Goal: Information Seeking & Learning: Learn about a topic

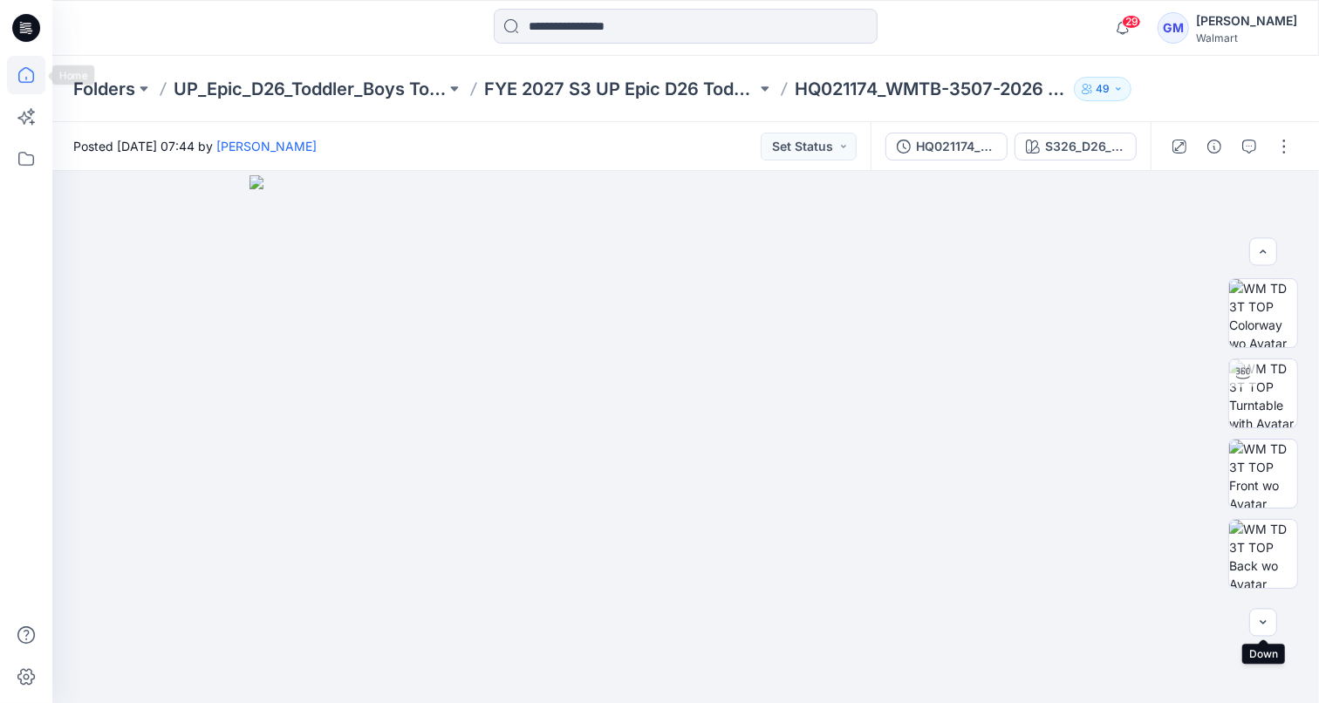
scroll to position [191, 0]
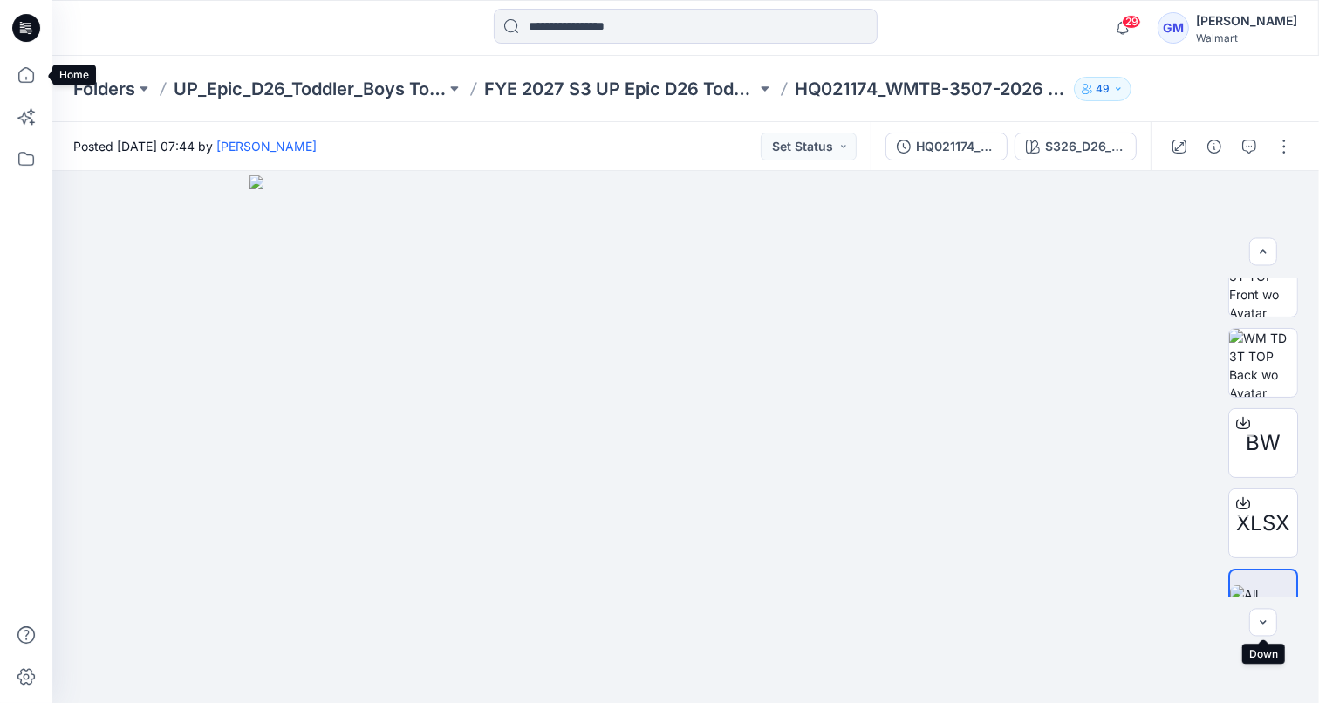
drag, startPoint x: 26, startPoint y: 70, endPoint x: 46, endPoint y: 85, distance: 25.5
click at [26, 70] on icon at bounding box center [26, 75] width 38 height 38
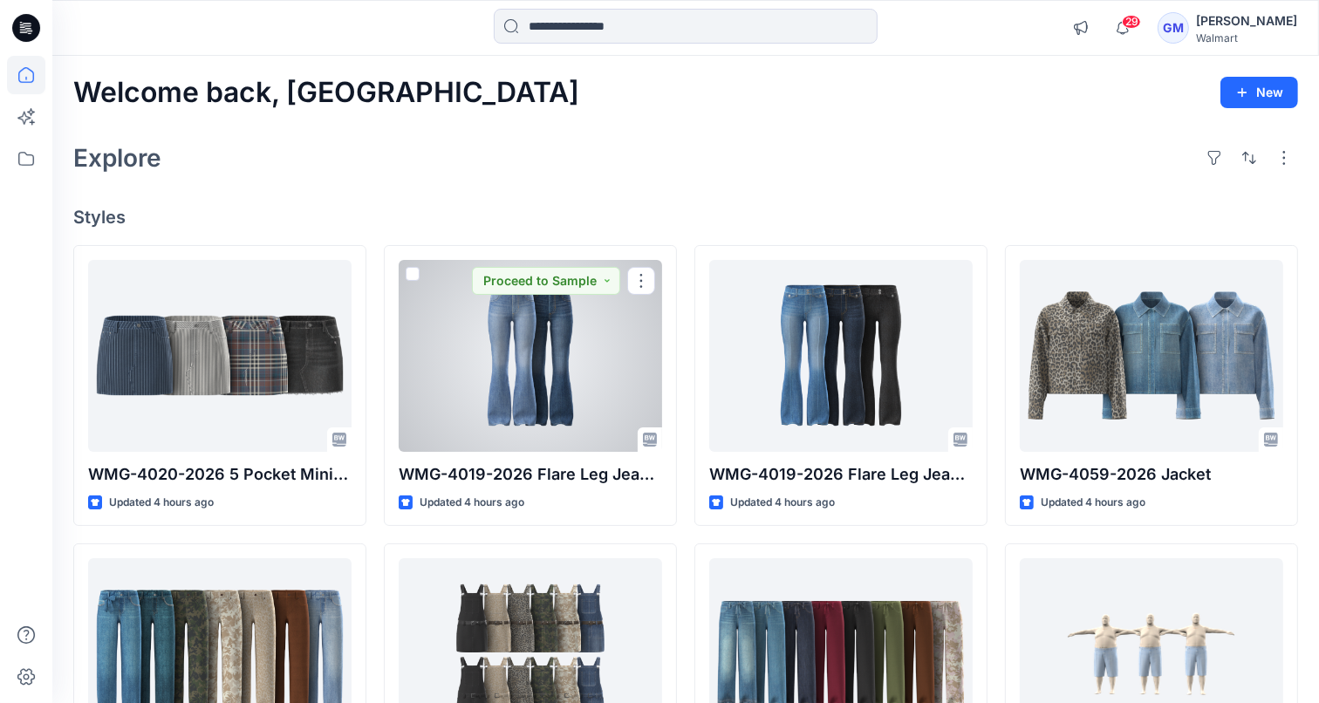
click at [514, 337] on div at bounding box center [530, 356] width 263 height 192
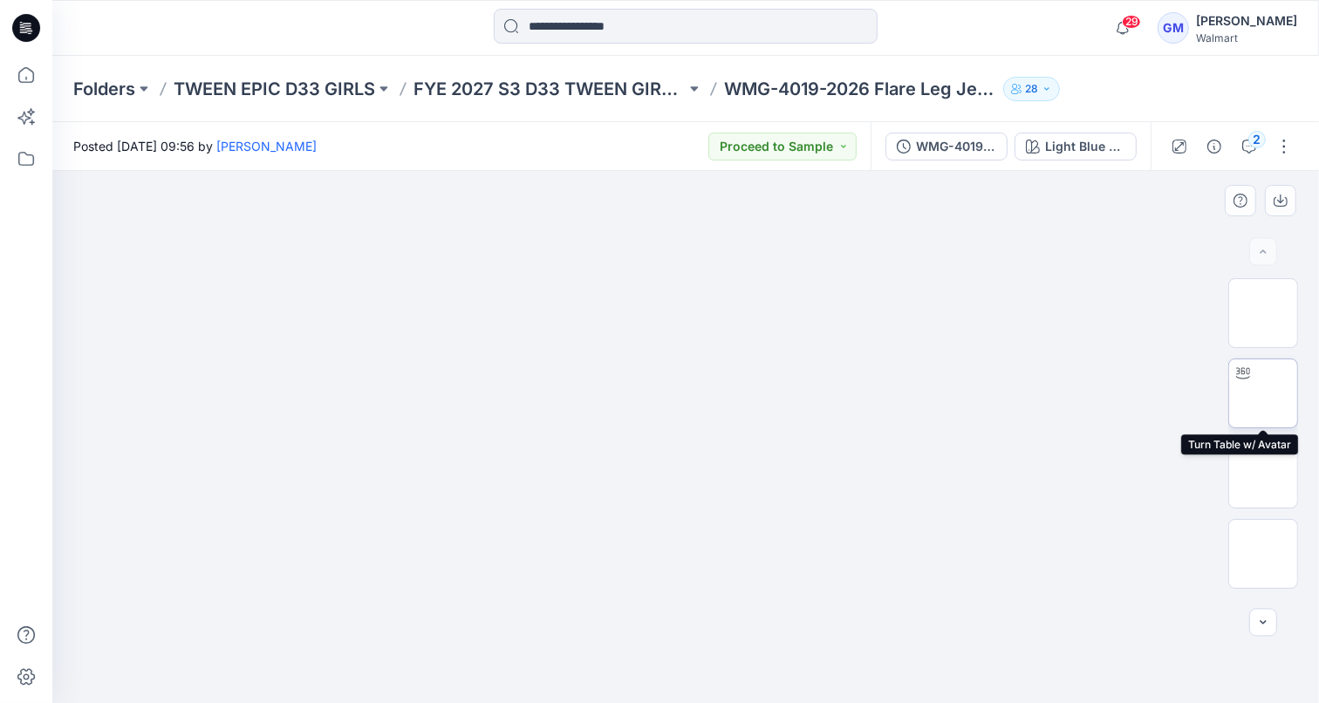
click at [1263, 393] on img at bounding box center [1263, 393] width 0 height 0
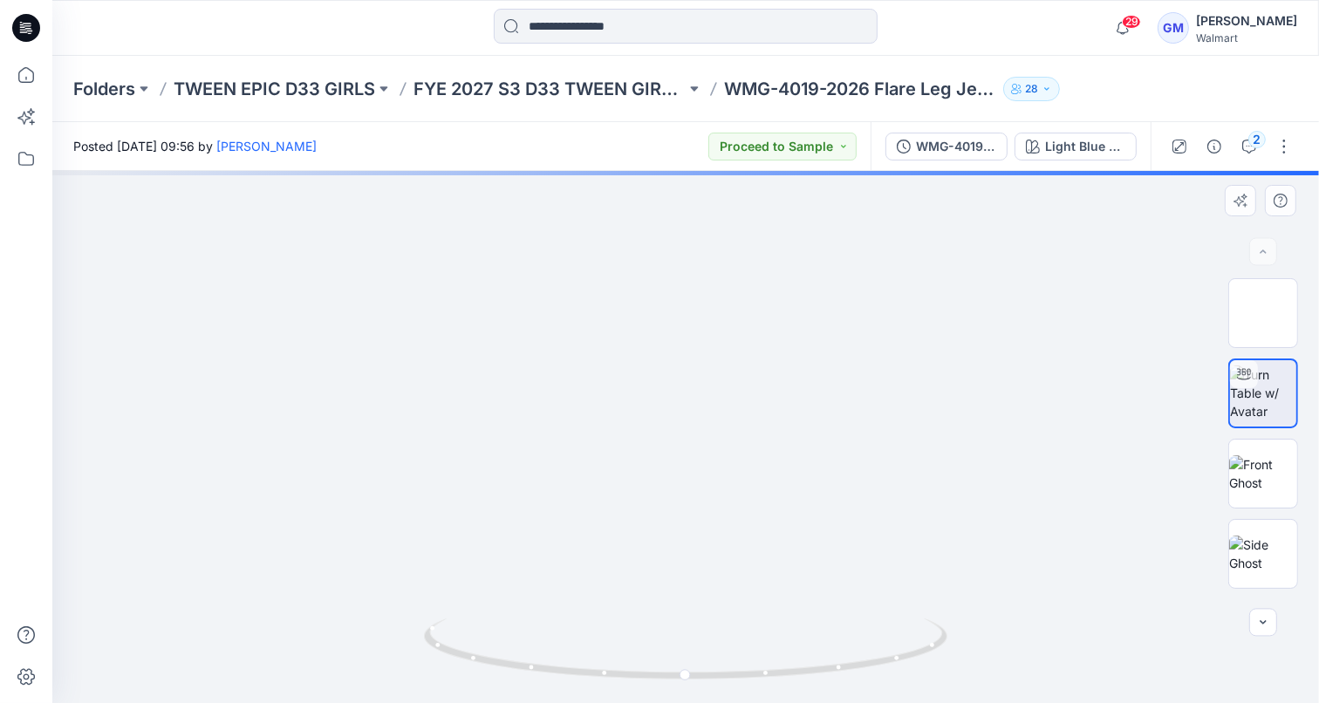
click at [685, 464] on div at bounding box center [685, 437] width 1266 height 532
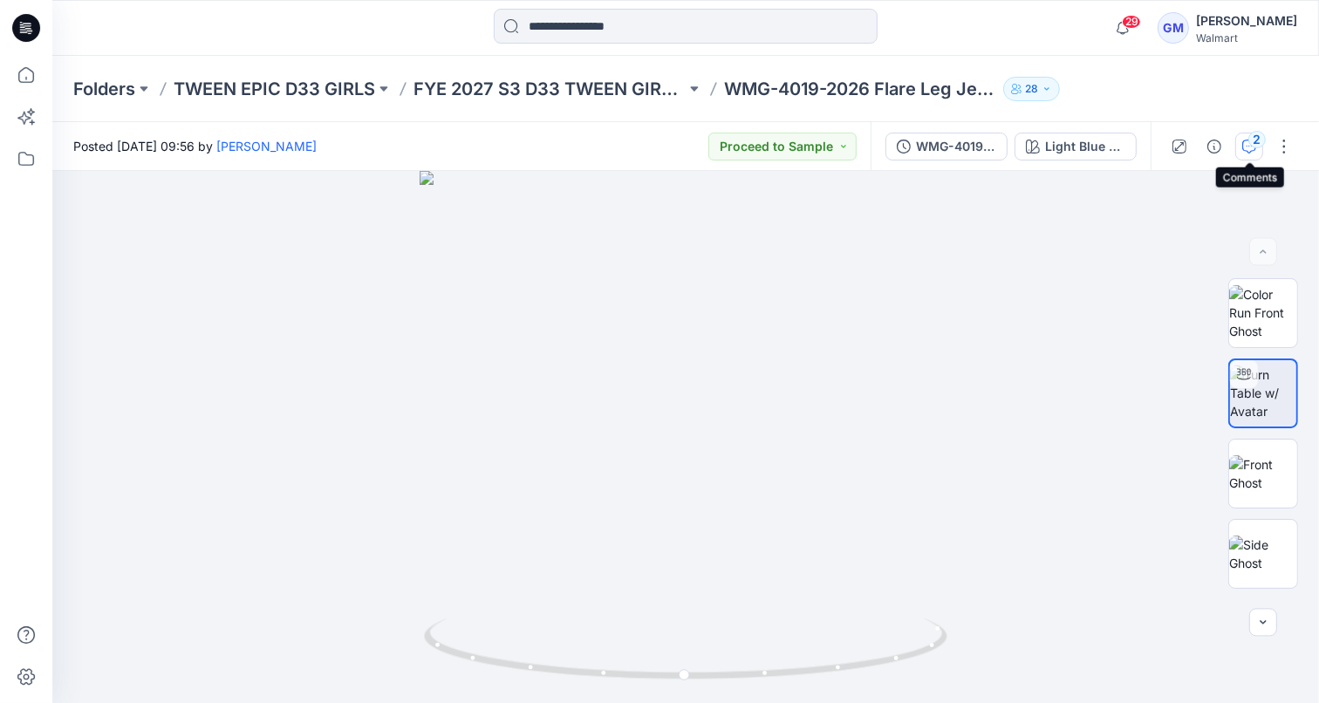
click at [1251, 153] on icon "button" at bounding box center [1249, 147] width 14 height 14
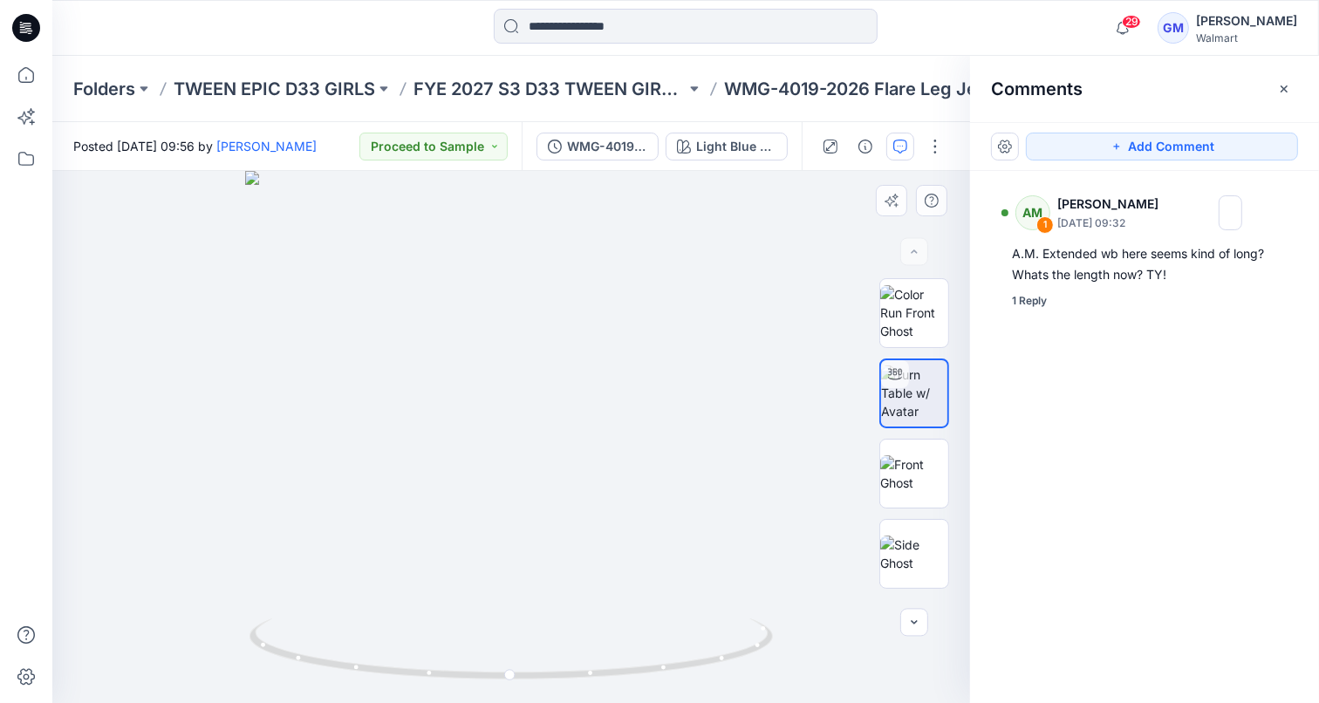
click at [768, 279] on div at bounding box center [511, 437] width 918 height 532
click at [1289, 87] on icon "button" at bounding box center [1284, 89] width 14 height 14
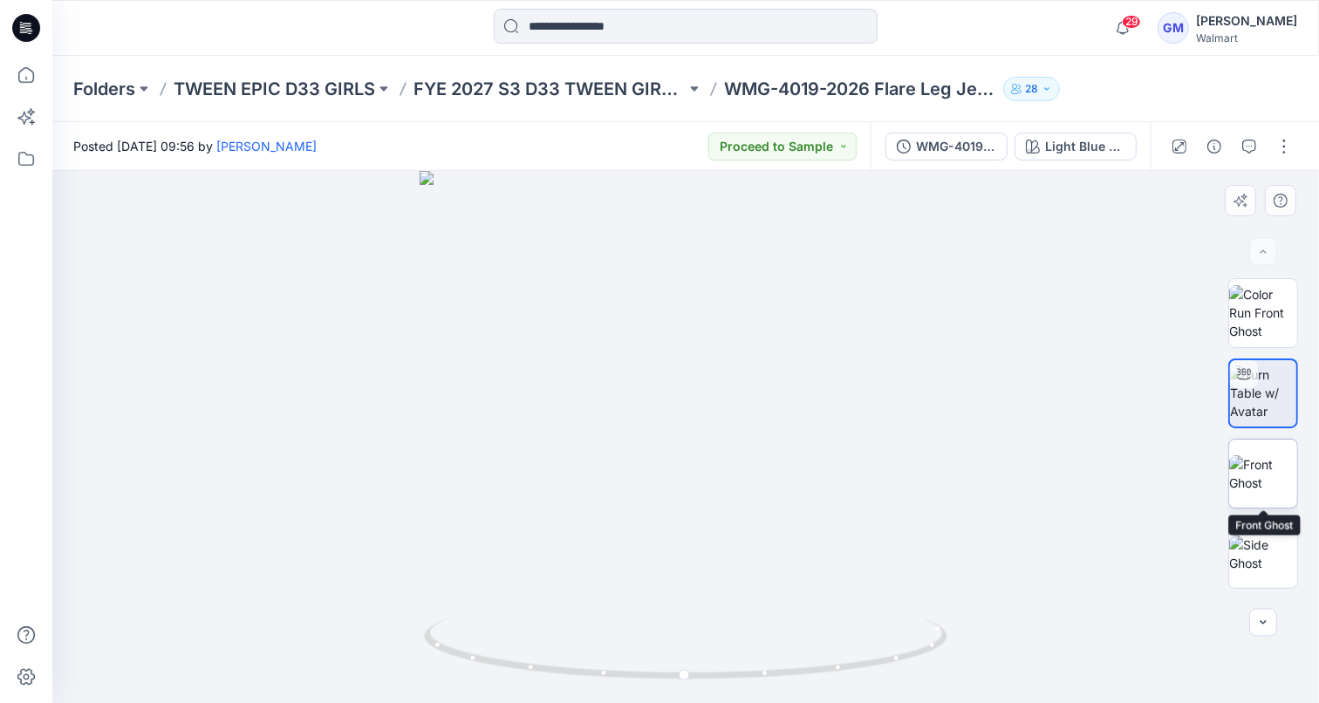
click at [1265, 470] on img at bounding box center [1263, 473] width 68 height 37
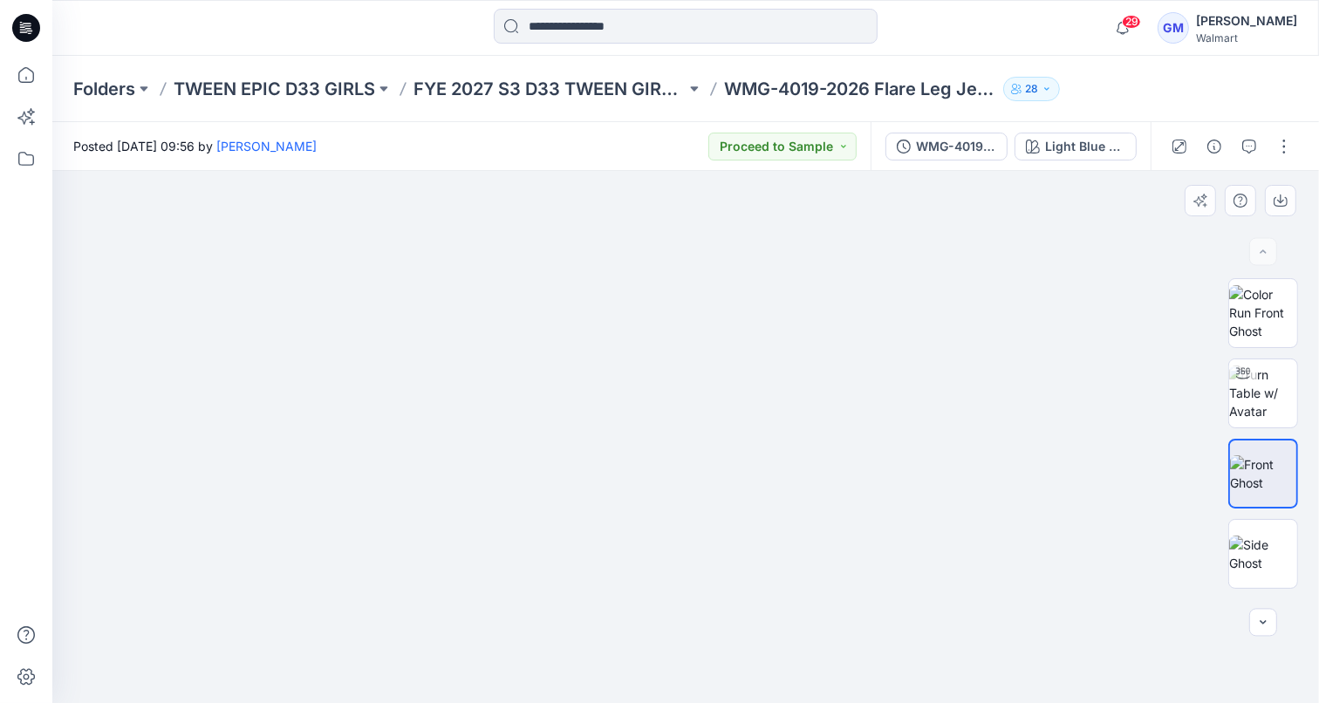
click at [786, 200] on div at bounding box center [685, 437] width 1266 height 533
click at [700, 229] on img at bounding box center [685, 437] width 190 height 533
drag, startPoint x: 1254, startPoint y: 314, endPoint x: 1242, endPoint y: 314, distance: 12.2
click at [1254, 314] on img at bounding box center [1263, 312] width 68 height 55
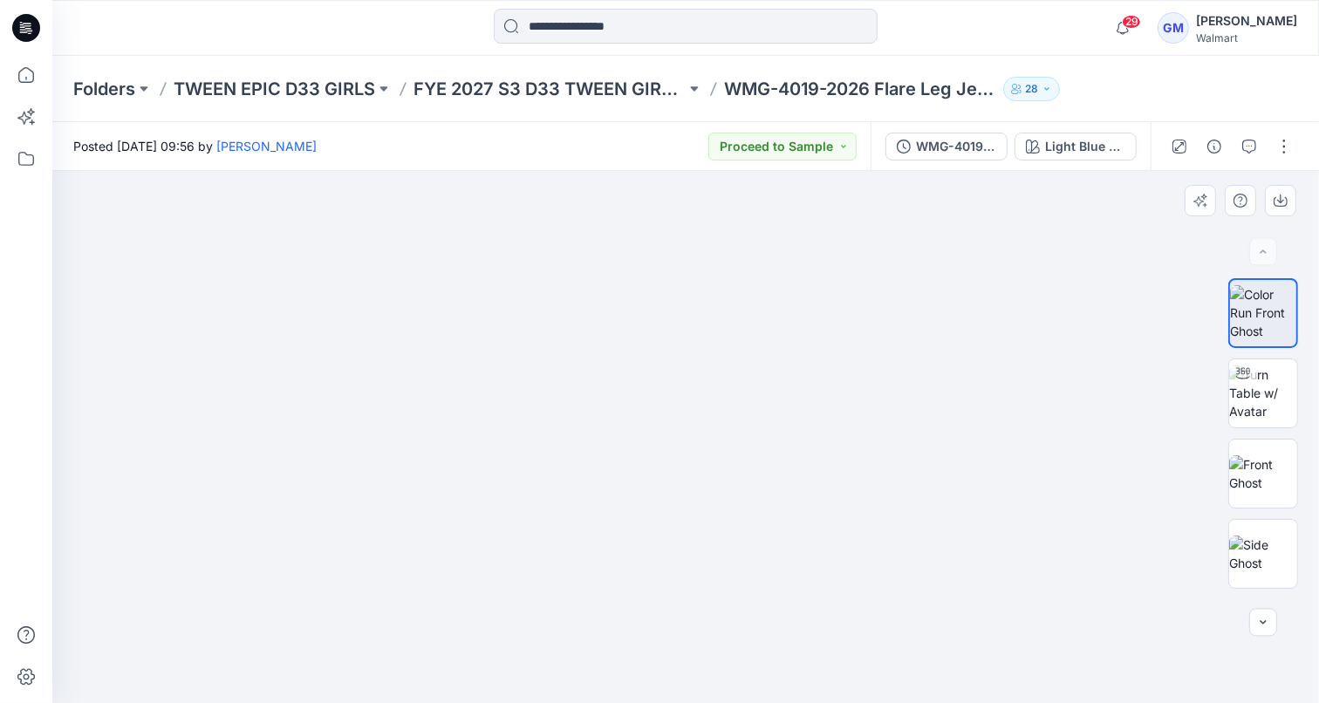
click at [712, 171] on img at bounding box center [685, 171] width 190 height 0
click at [1262, 619] on icon "button" at bounding box center [1263, 623] width 14 height 14
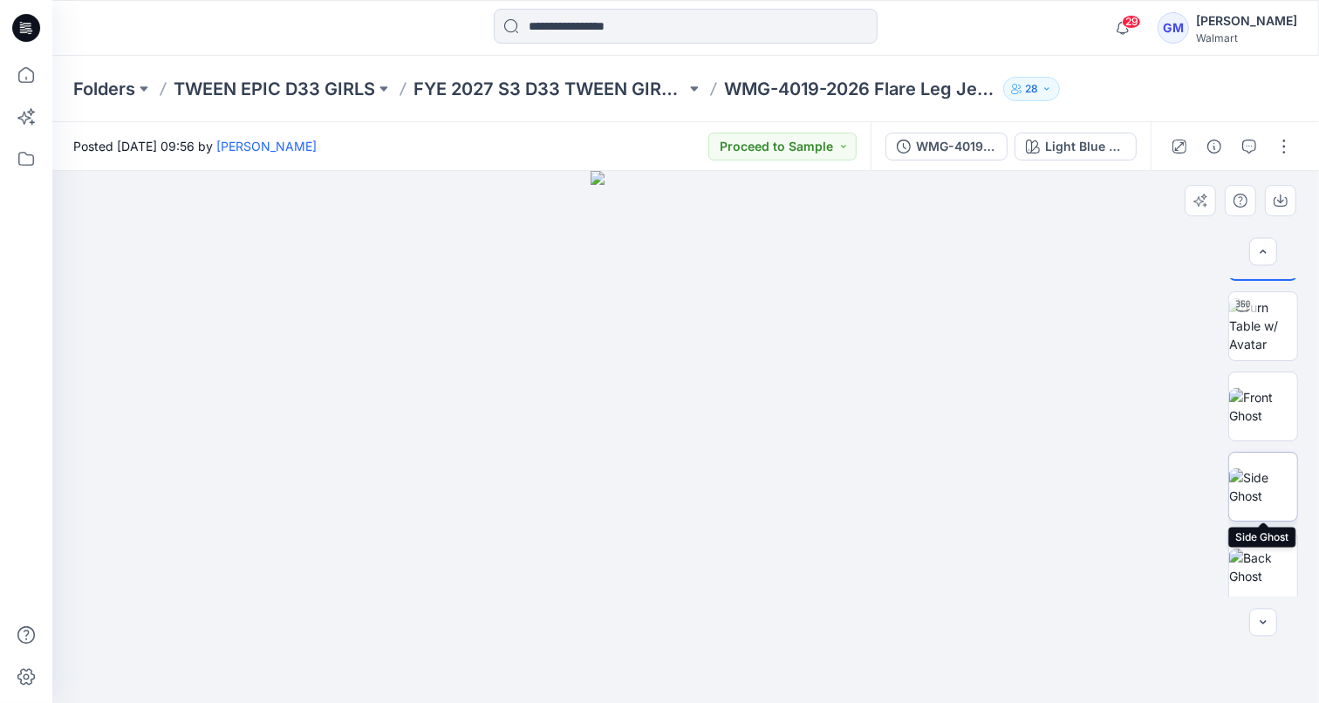
drag, startPoint x: 1263, startPoint y: 480, endPoint x: 1243, endPoint y: 463, distance: 26.0
click at [1262, 480] on img at bounding box center [1263, 486] width 68 height 37
click at [1246, 399] on img at bounding box center [1263, 406] width 68 height 37
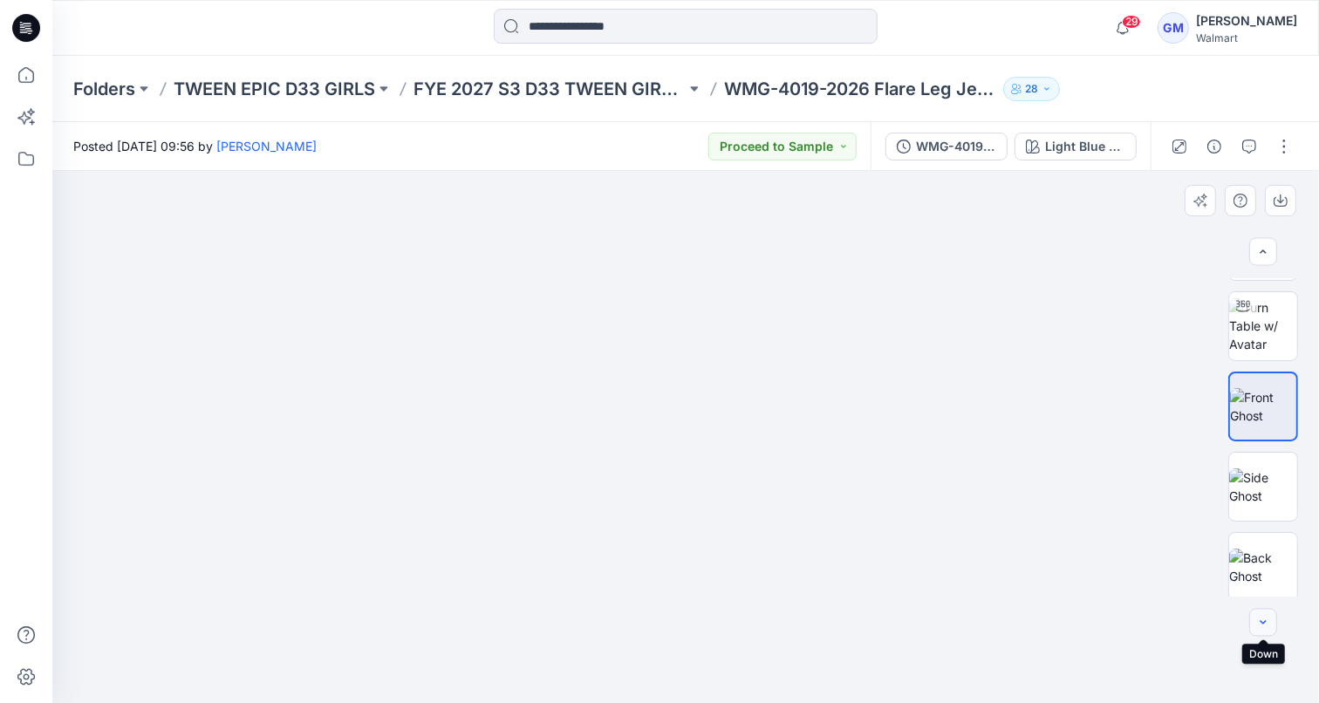
click at [1263, 618] on icon "button" at bounding box center [1263, 623] width 14 height 14
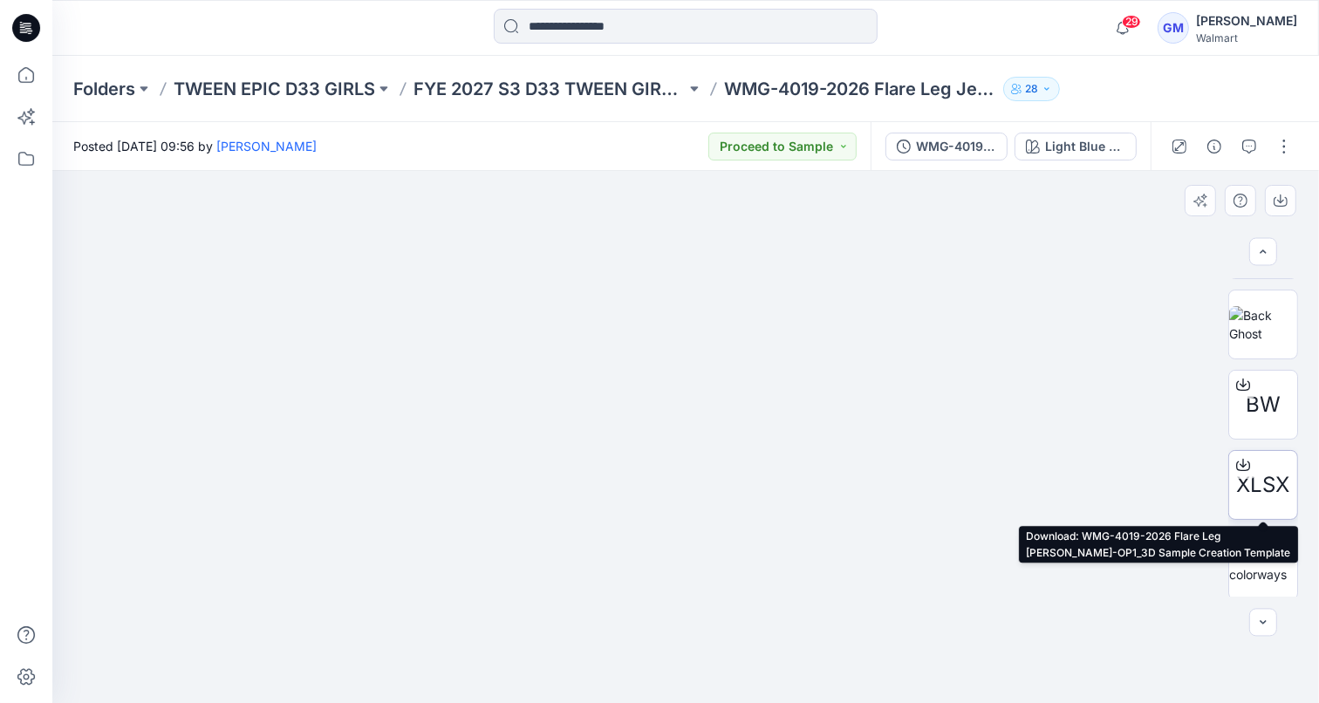
scroll to position [312, 0]
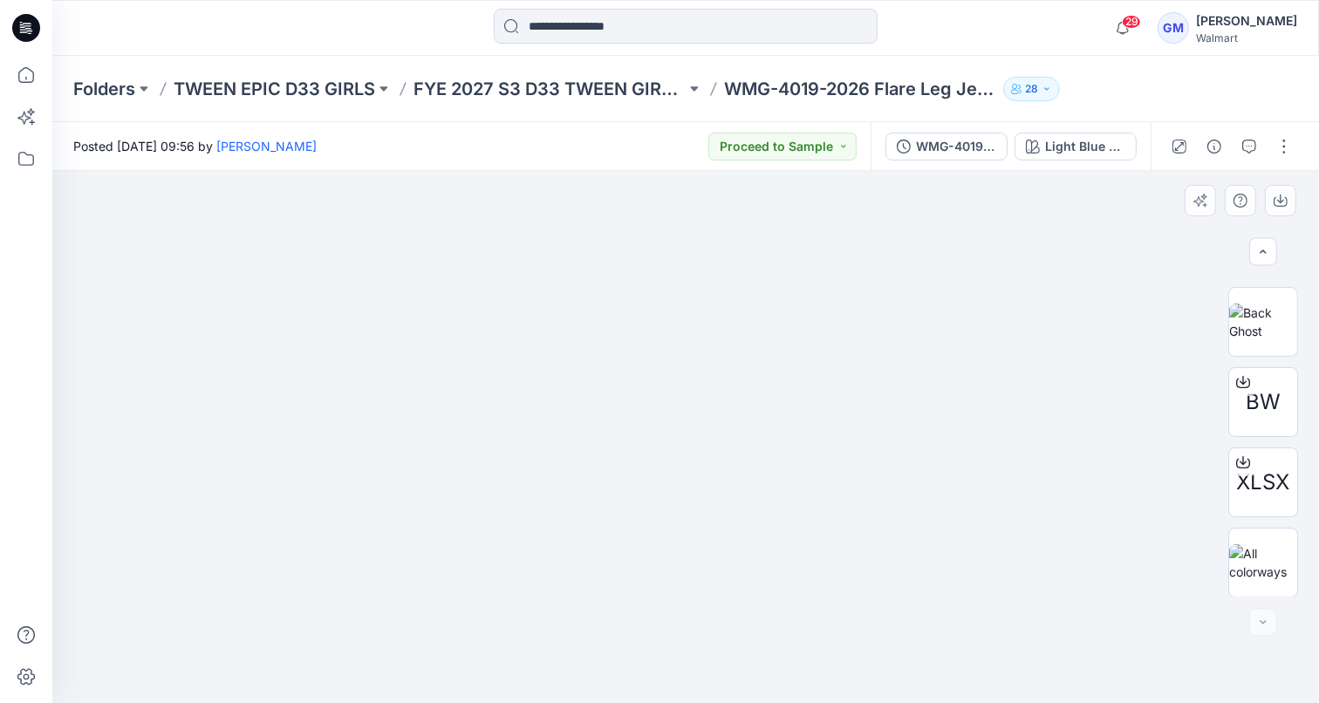
drag, startPoint x: 699, startPoint y: 308, endPoint x: 708, endPoint y: 477, distance: 169.5
click at [708, 171] on img at bounding box center [685, 171] width 267 height 0
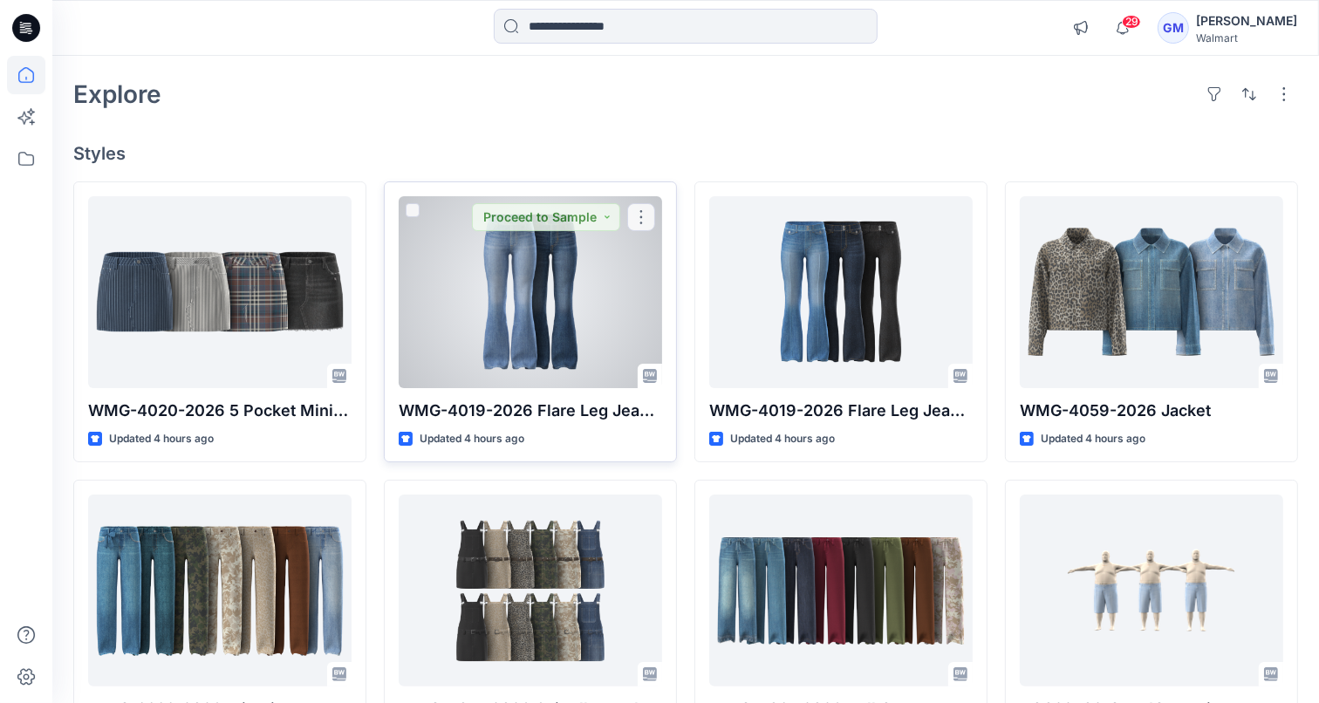
scroll to position [116, 0]
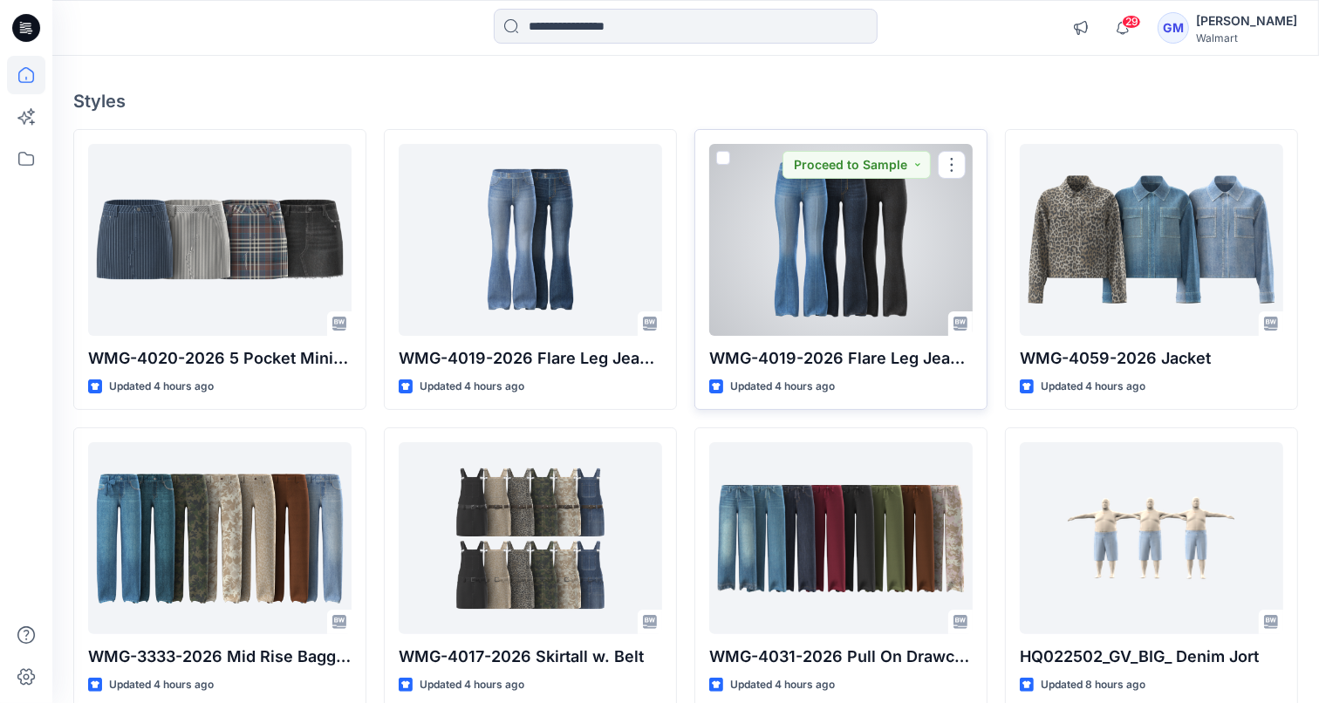
click at [761, 264] on div at bounding box center [840, 240] width 263 height 192
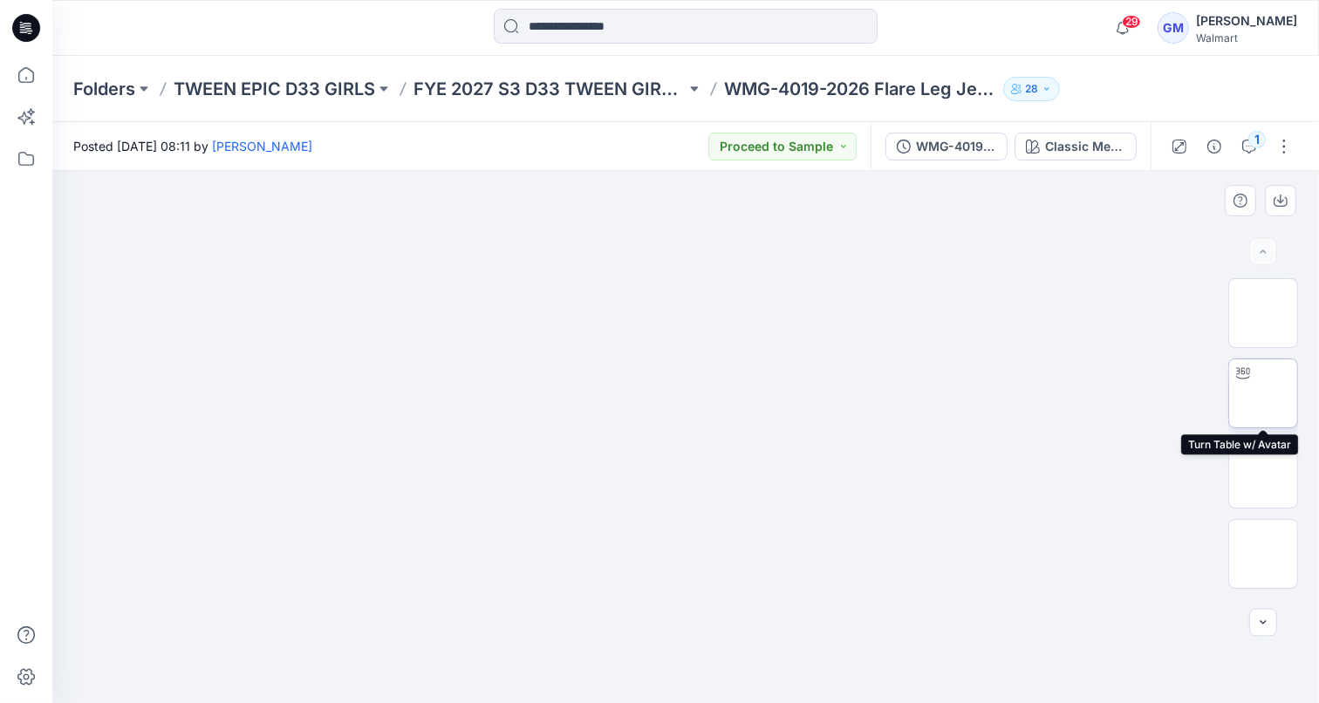
click at [1263, 393] on img at bounding box center [1263, 393] width 0 height 0
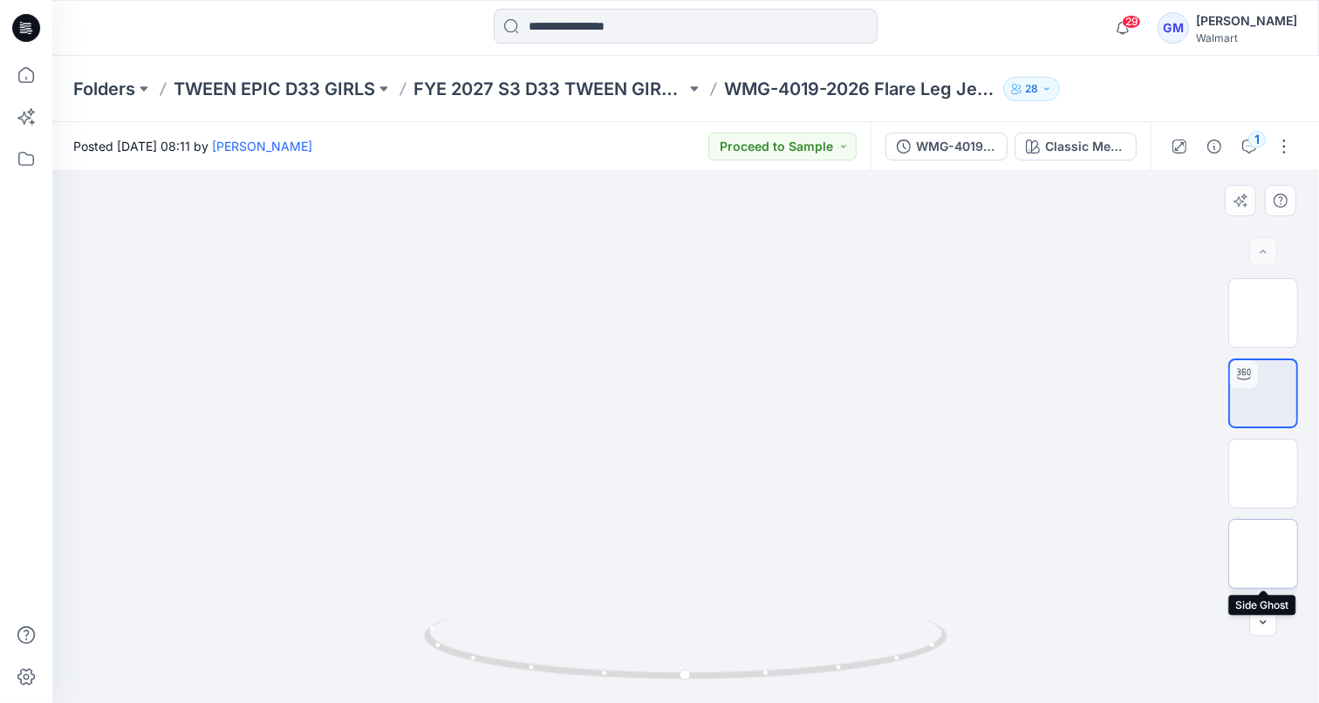
click at [1263, 554] on img at bounding box center [1263, 554] width 0 height 0
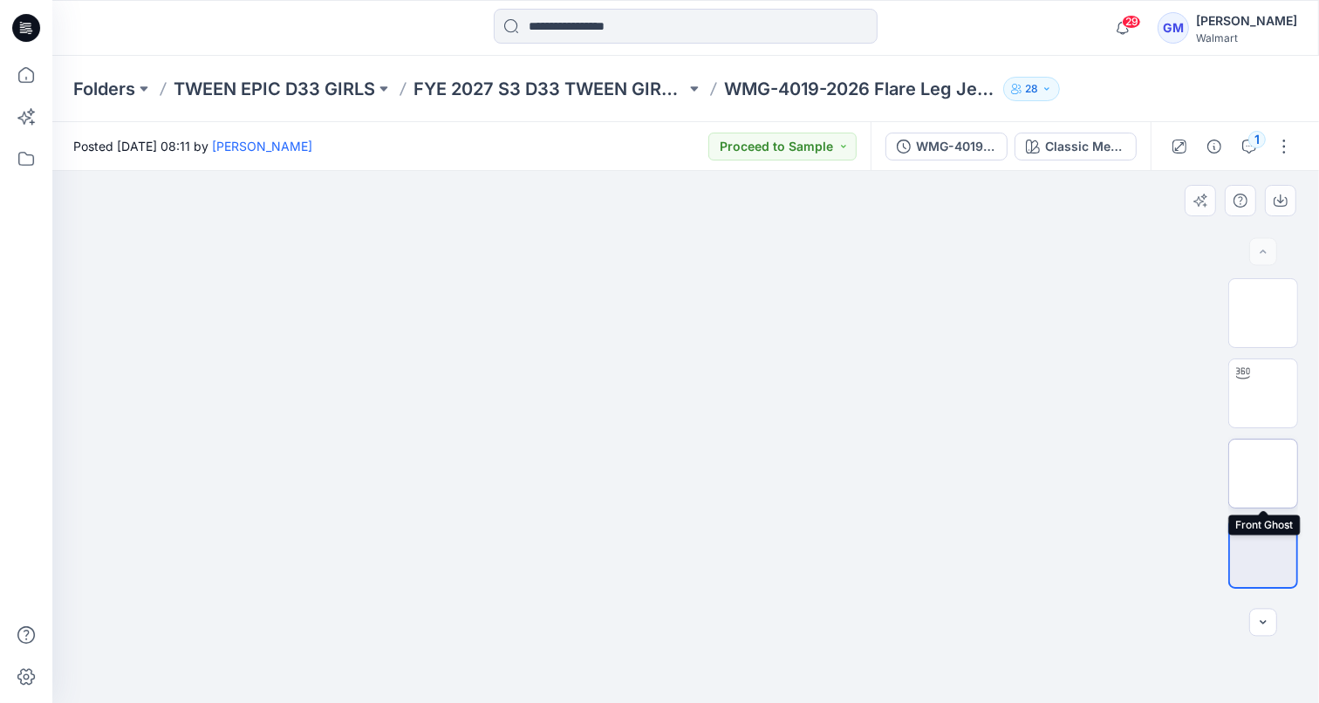
click at [1263, 474] on img at bounding box center [1263, 474] width 0 height 0
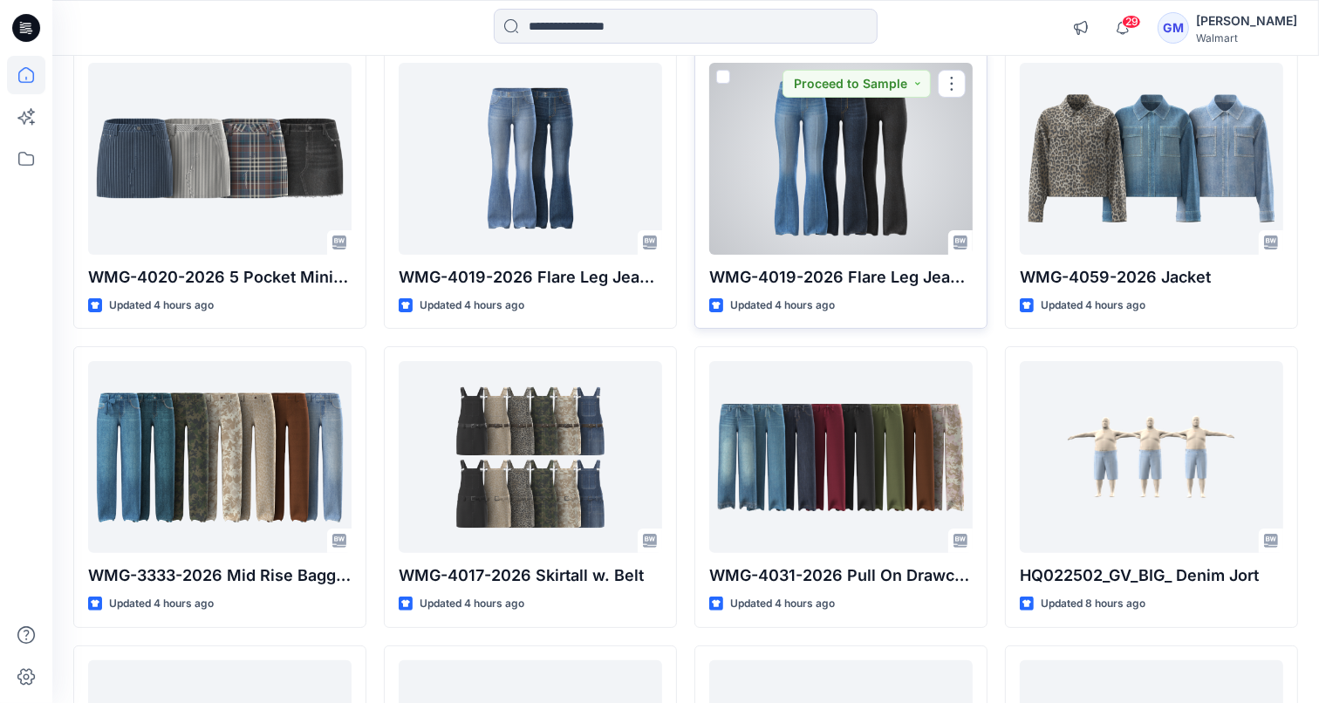
scroll to position [239, 0]
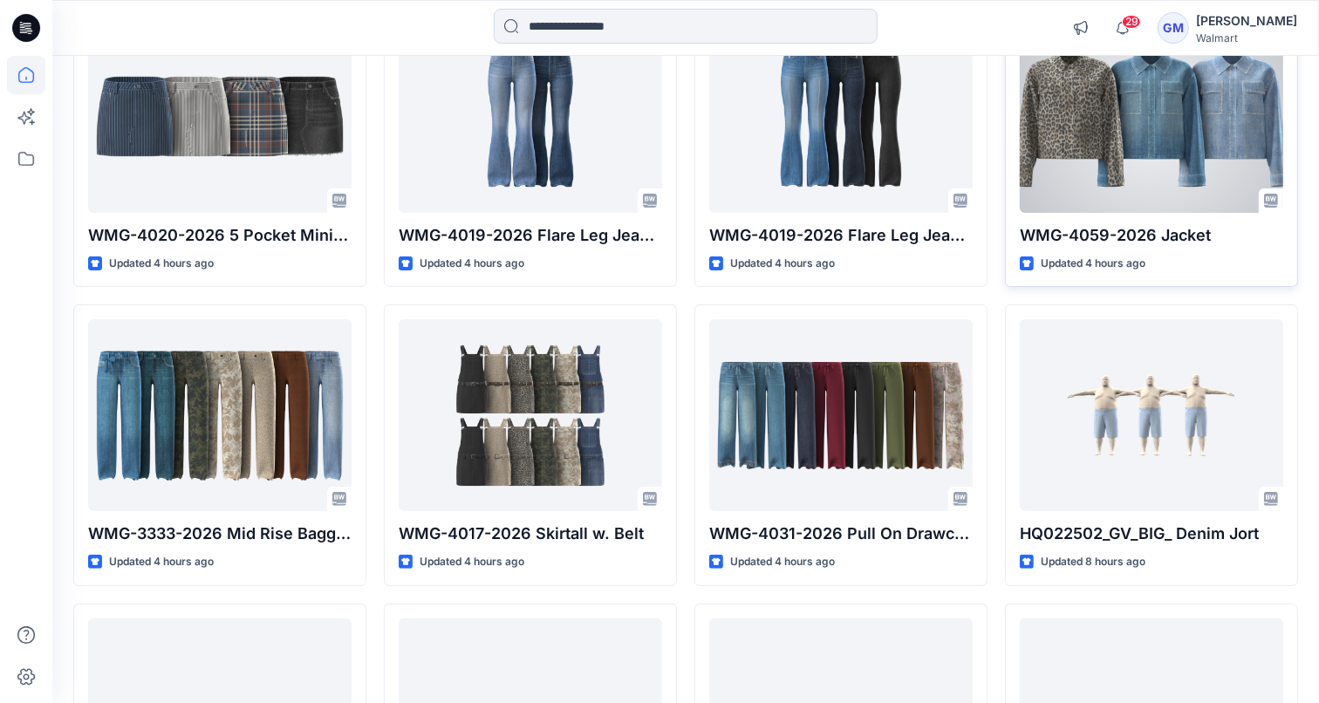
click at [1110, 140] on div at bounding box center [1151, 117] width 263 height 192
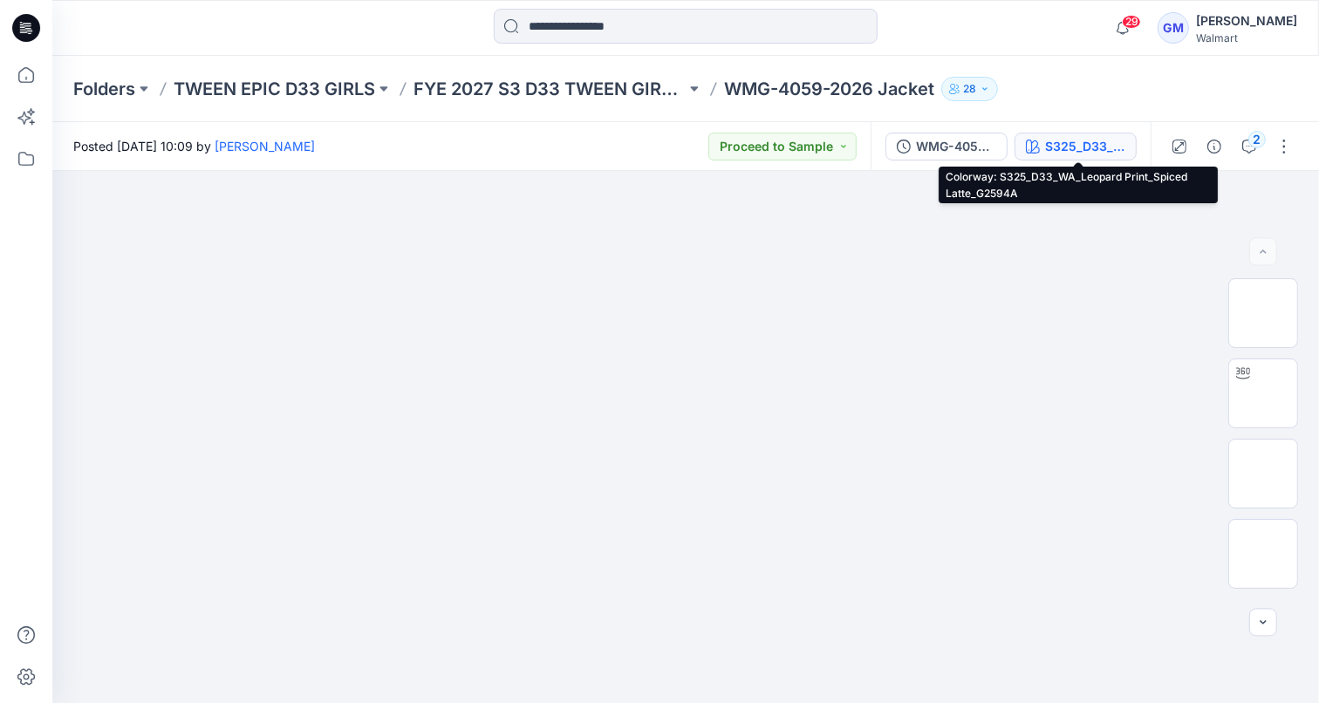
click at [1103, 140] on div "S325_D33_WA_Leopard Print_Spiced Latte_G2594A" at bounding box center [1085, 146] width 80 height 19
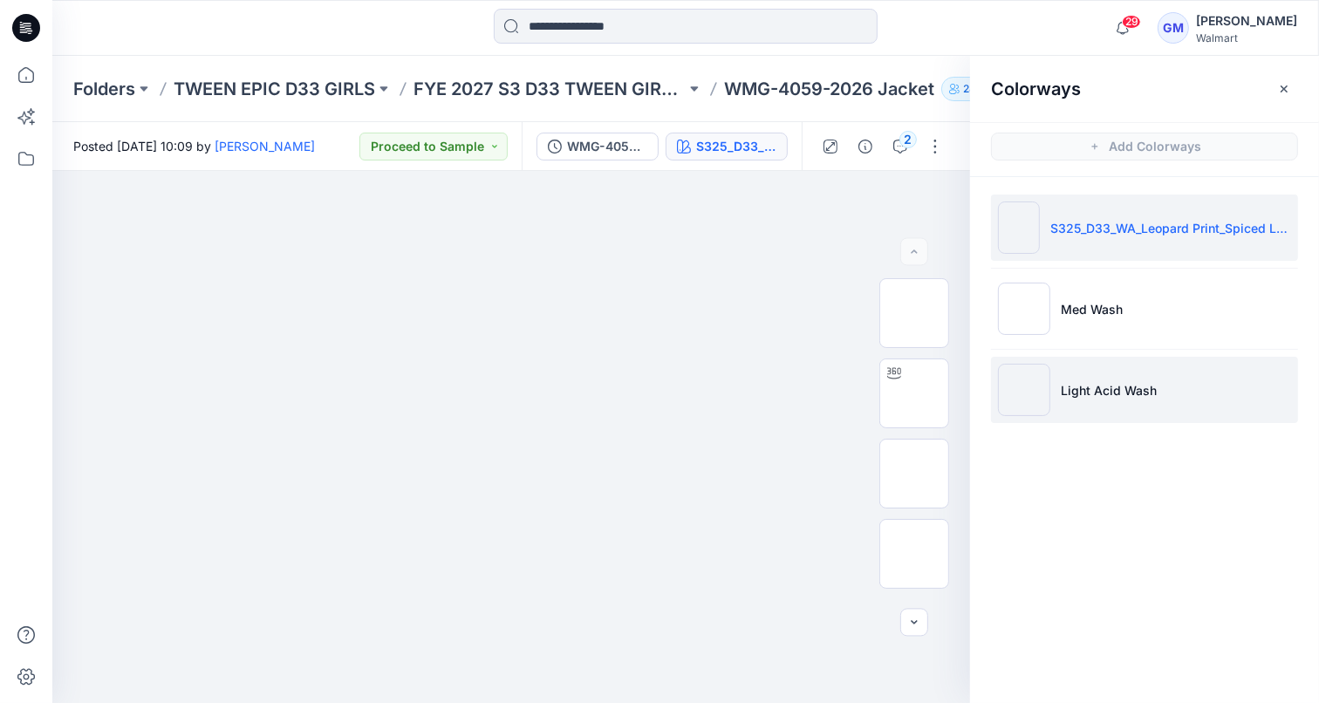
click at [1091, 393] on p "Light Acid Wash" at bounding box center [1109, 390] width 96 height 18
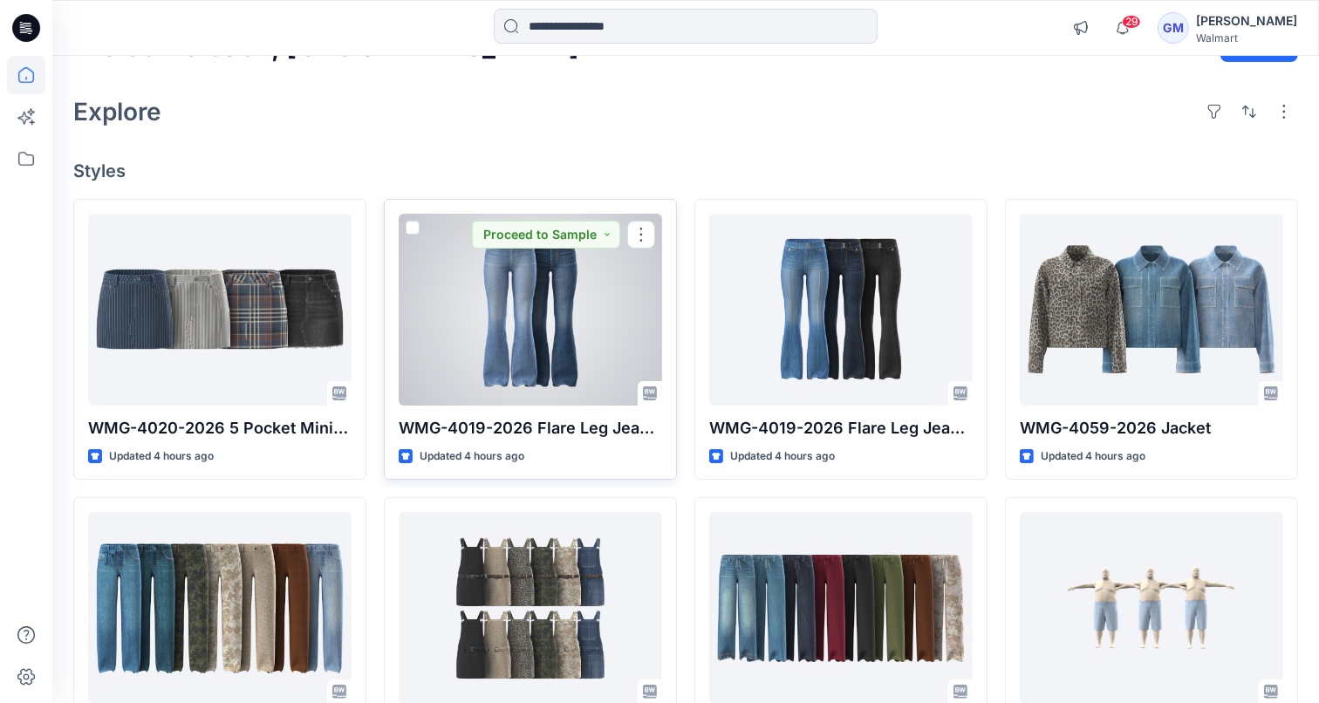
scroll to position [47, 0]
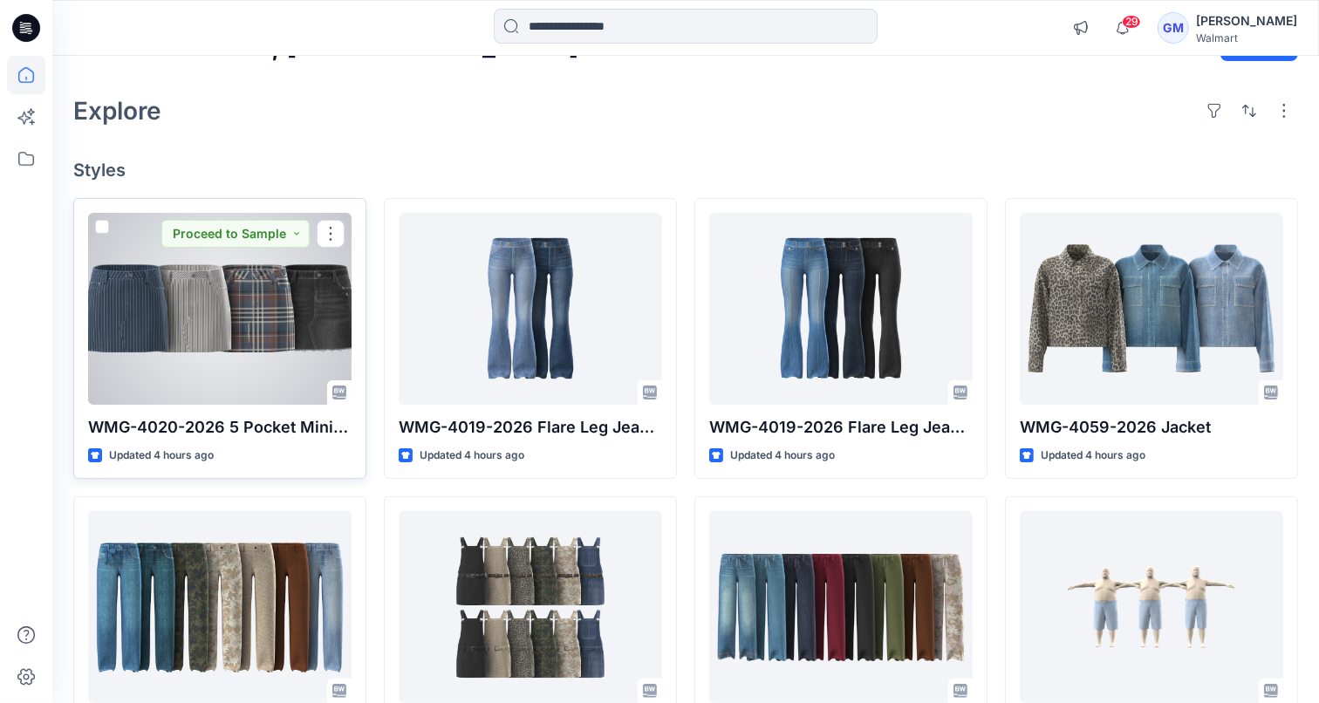
click at [160, 290] on div at bounding box center [219, 309] width 263 height 192
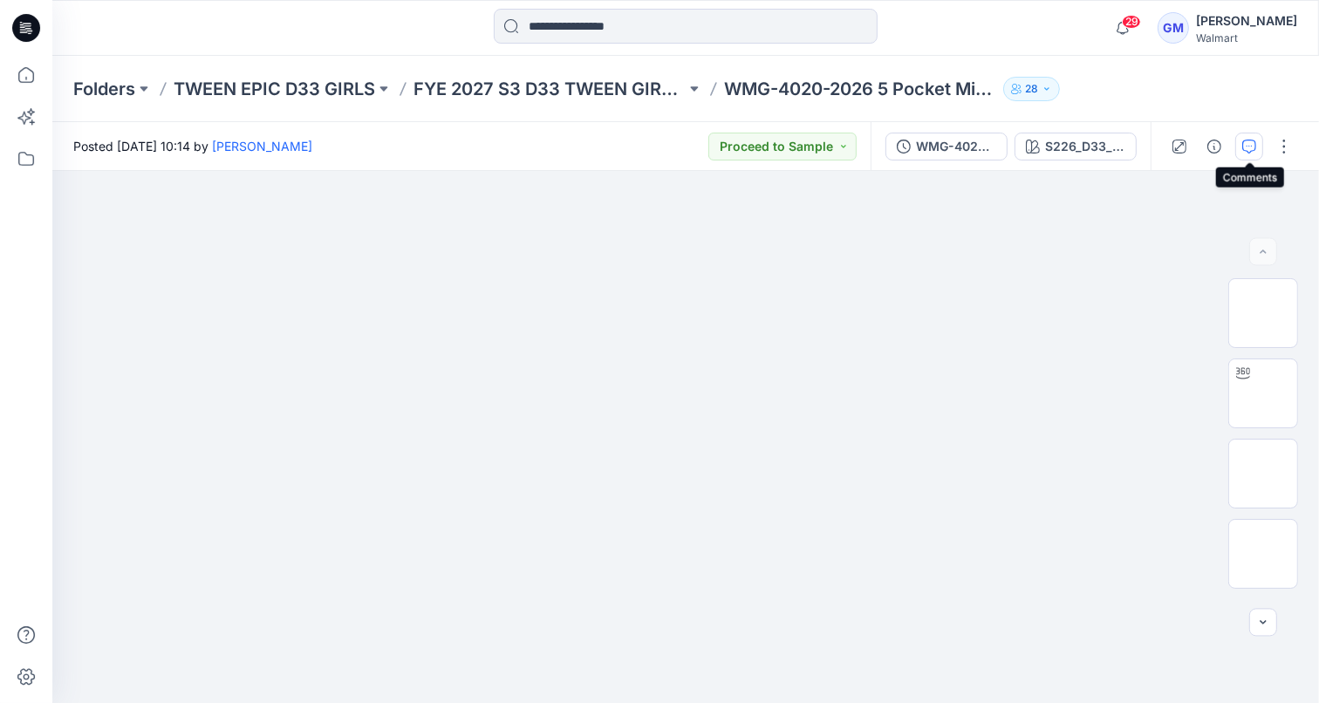
click at [1240, 150] on button "button" at bounding box center [1249, 147] width 28 height 28
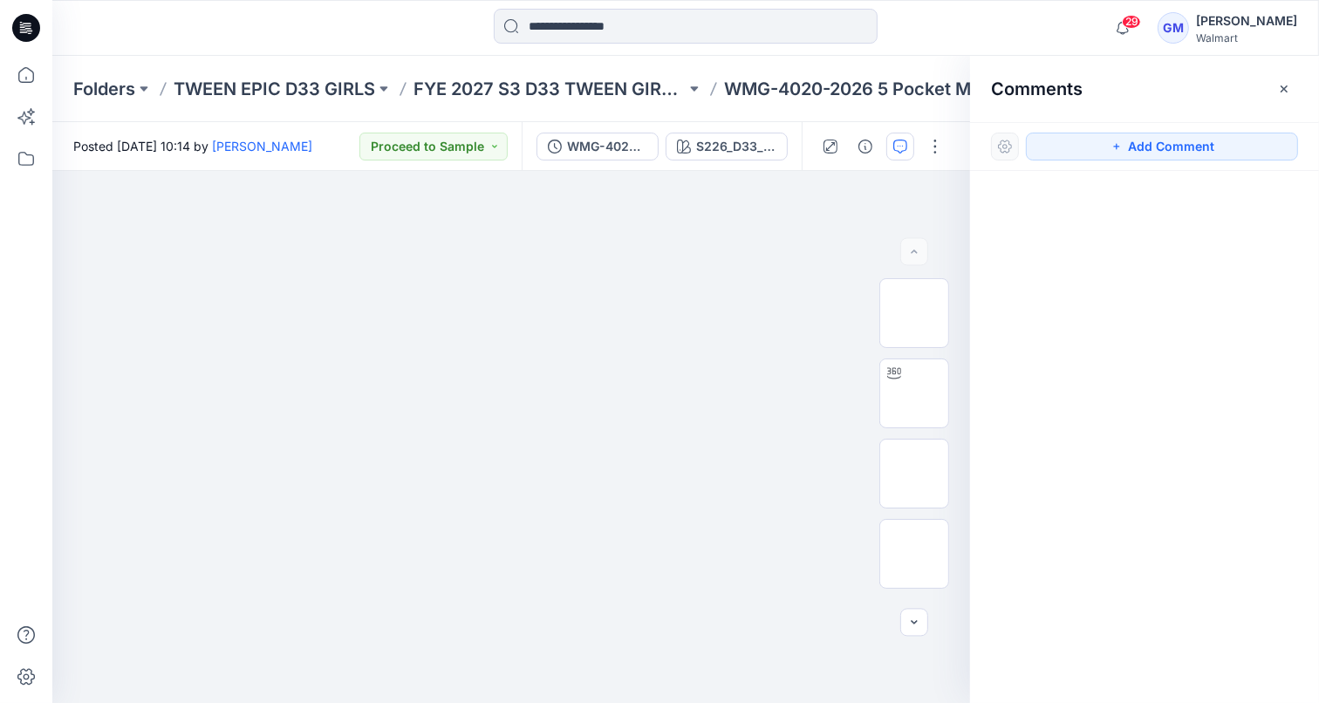
scroll to position [47, 0]
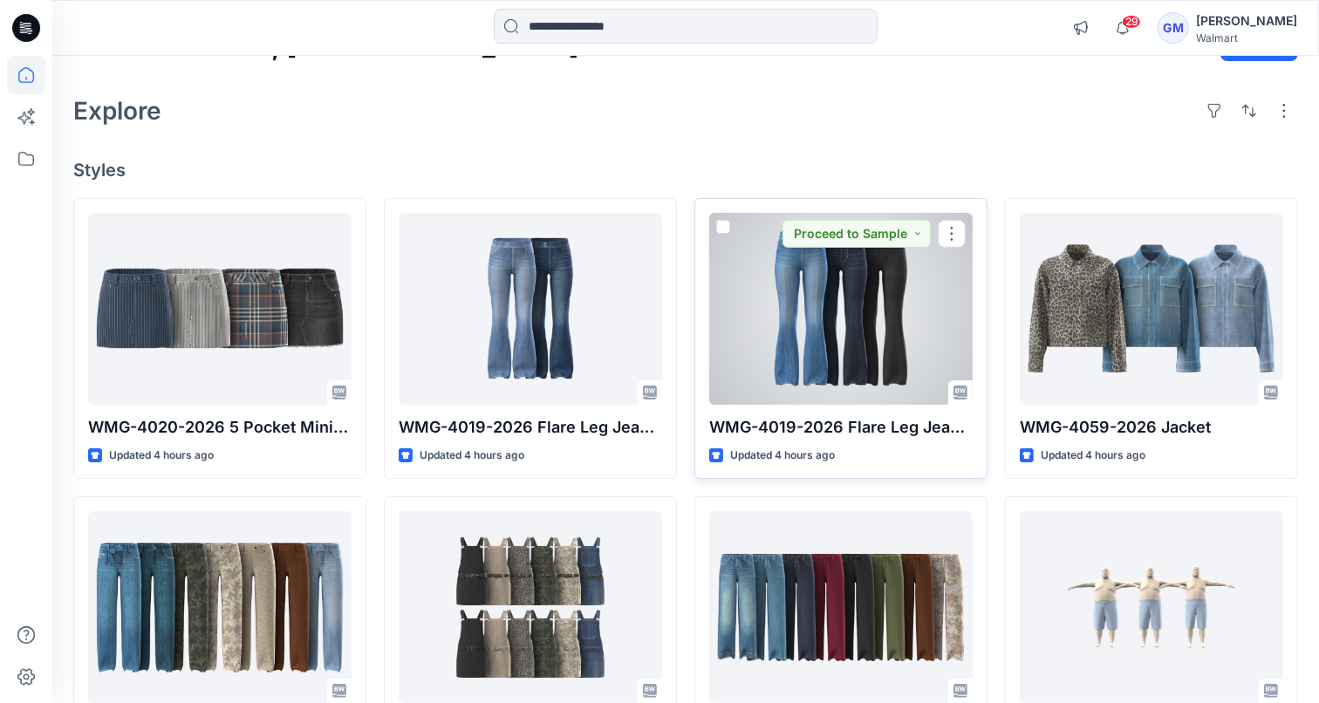
click at [870, 336] on div at bounding box center [840, 309] width 263 height 192
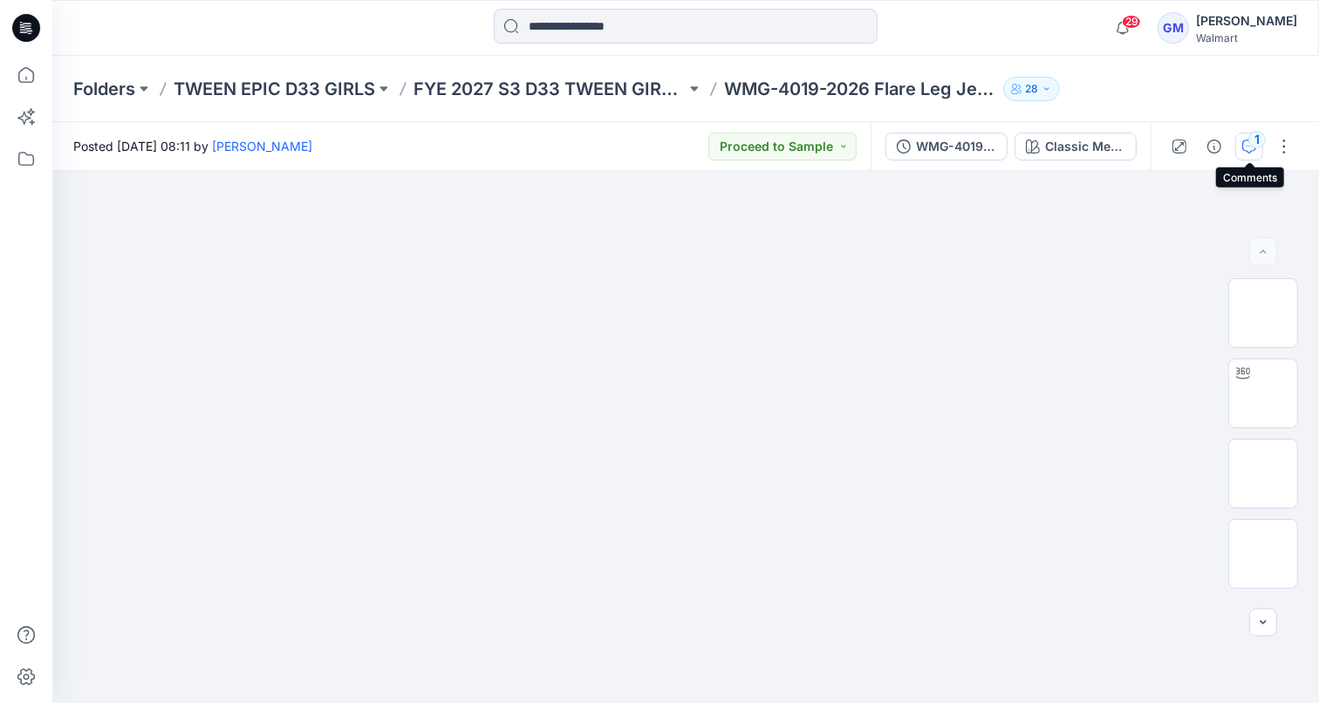
click at [1251, 141] on div "1" at bounding box center [1256, 139] width 17 height 17
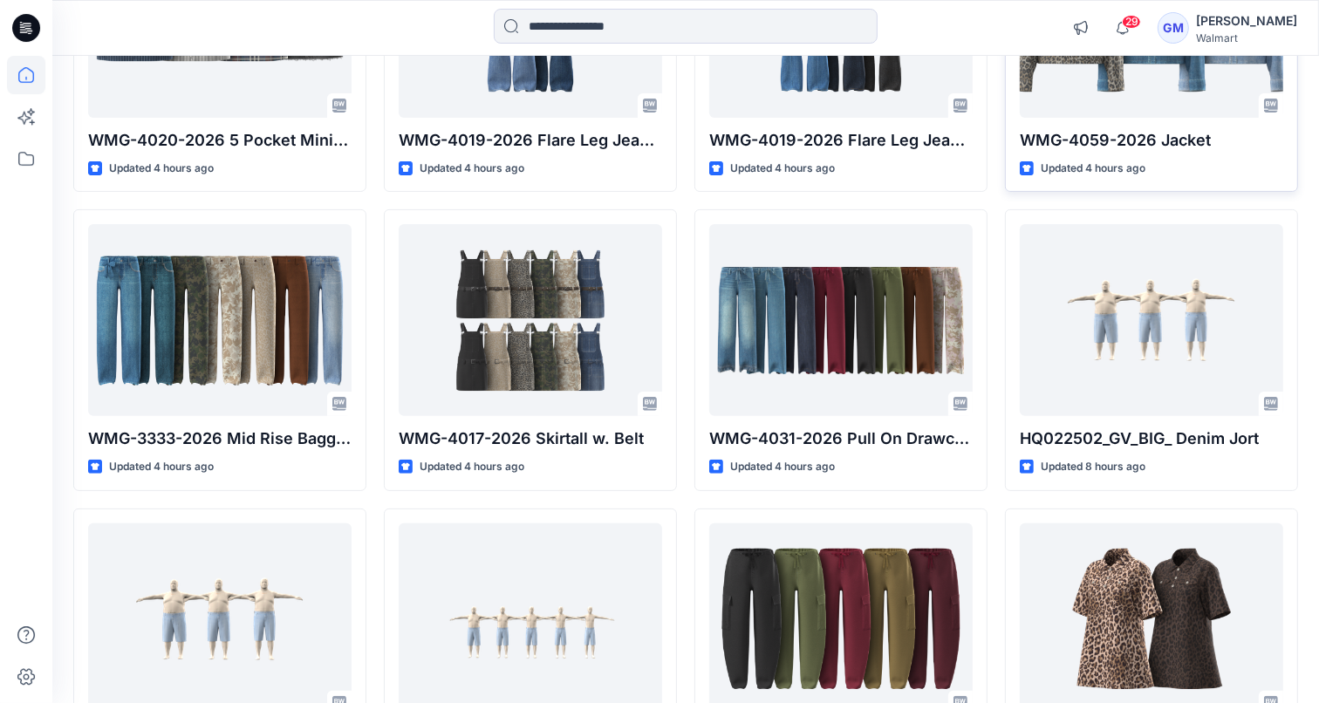
scroll to position [336, 0]
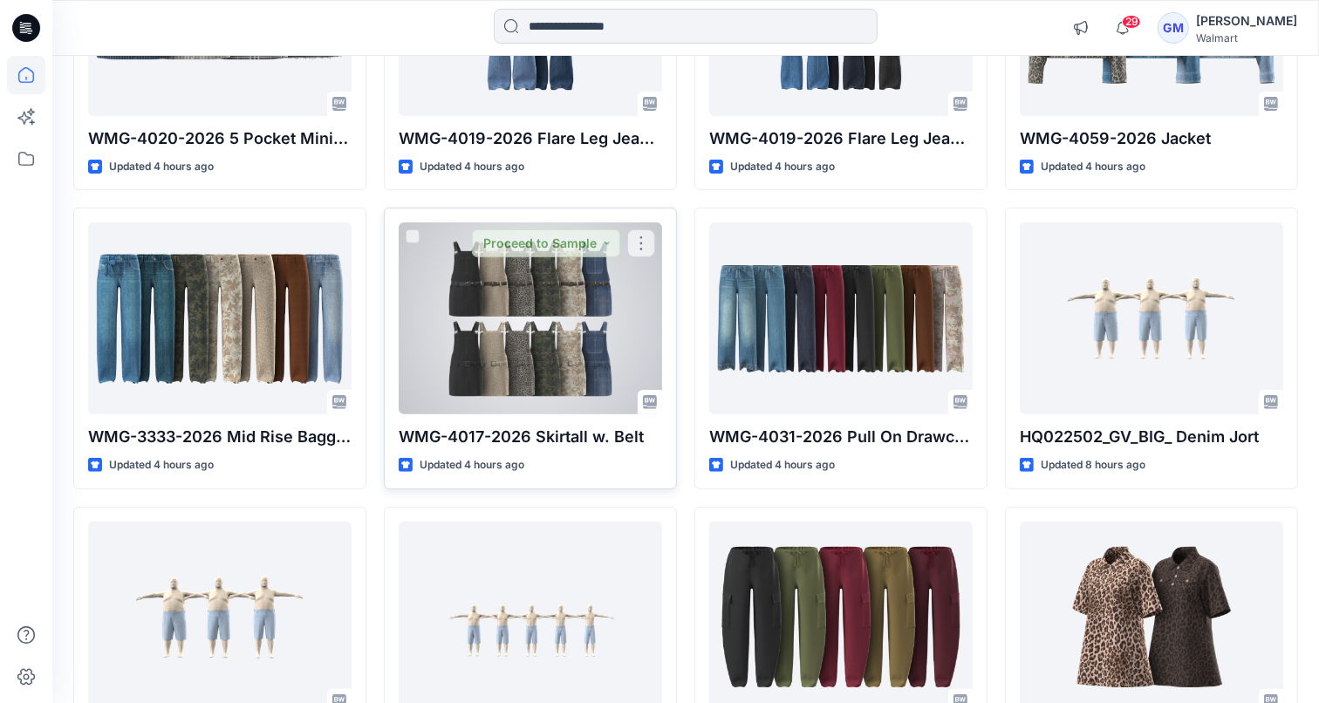
click at [511, 367] on div at bounding box center [530, 318] width 263 height 192
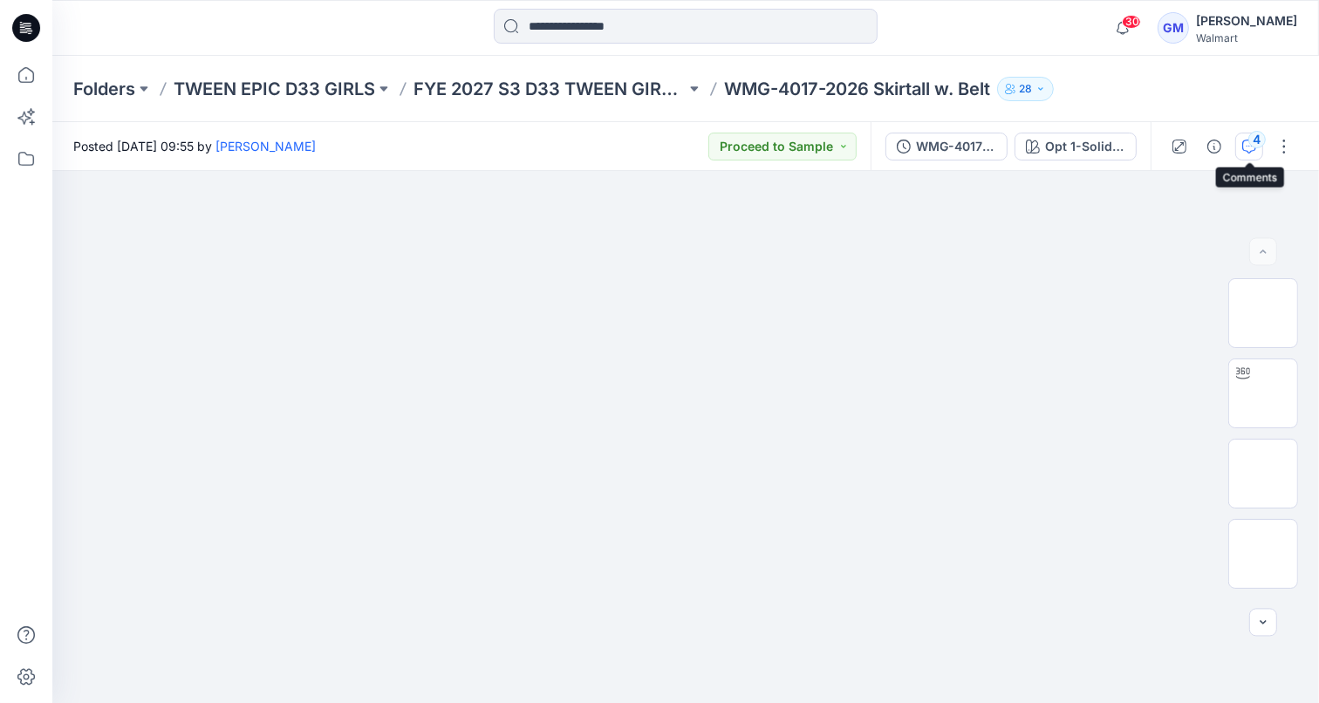
click at [1261, 142] on div "4" at bounding box center [1256, 139] width 17 height 17
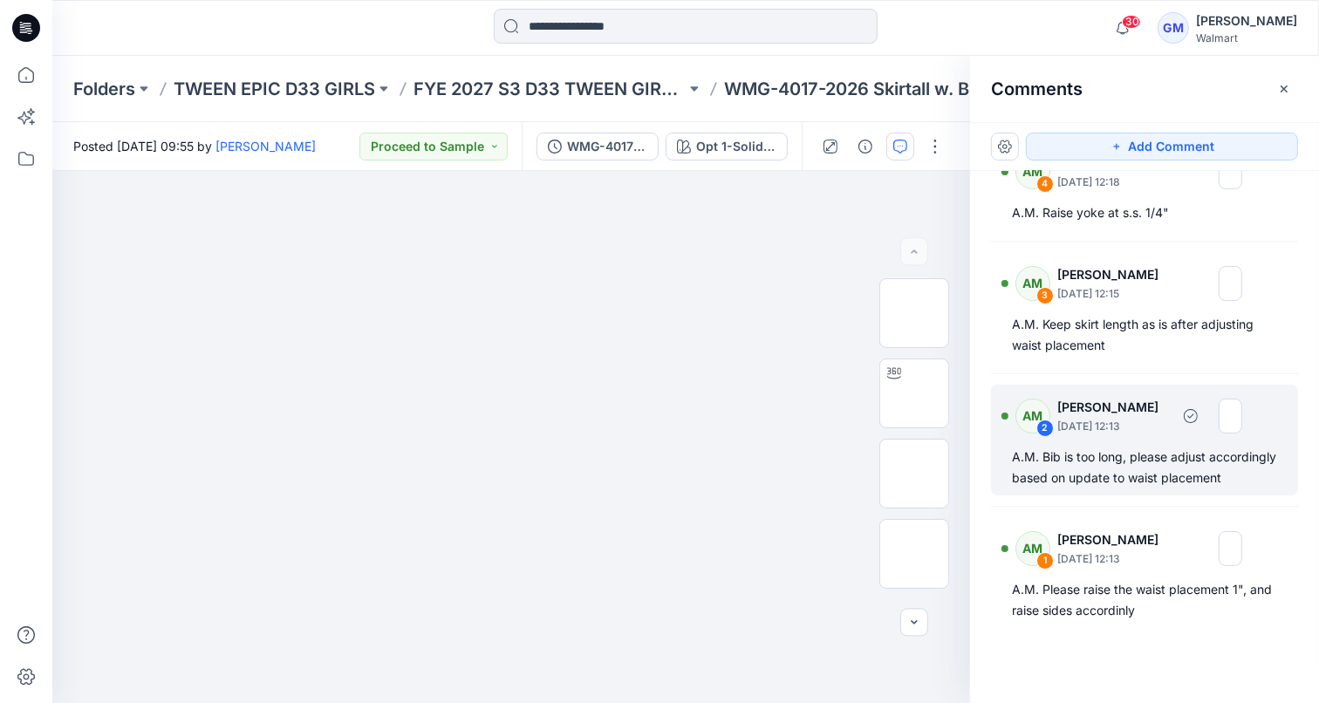
scroll to position [59, 0]
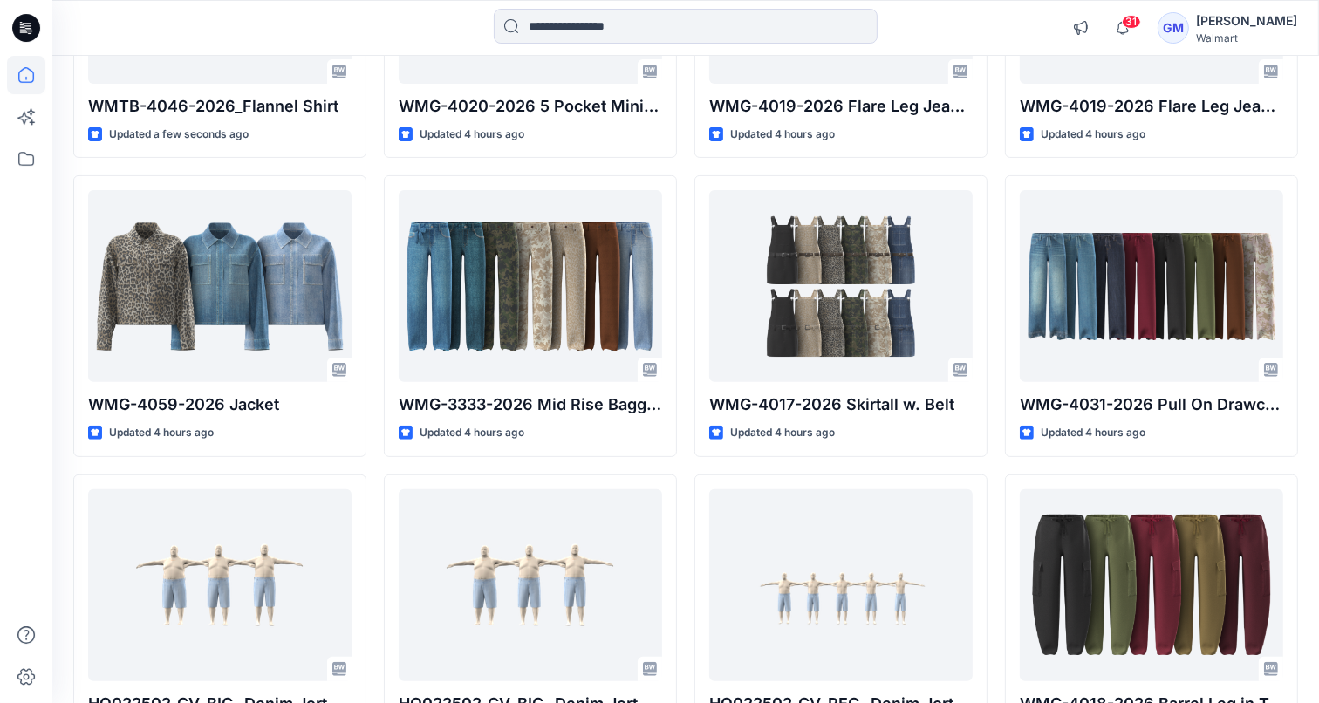
scroll to position [373, 0]
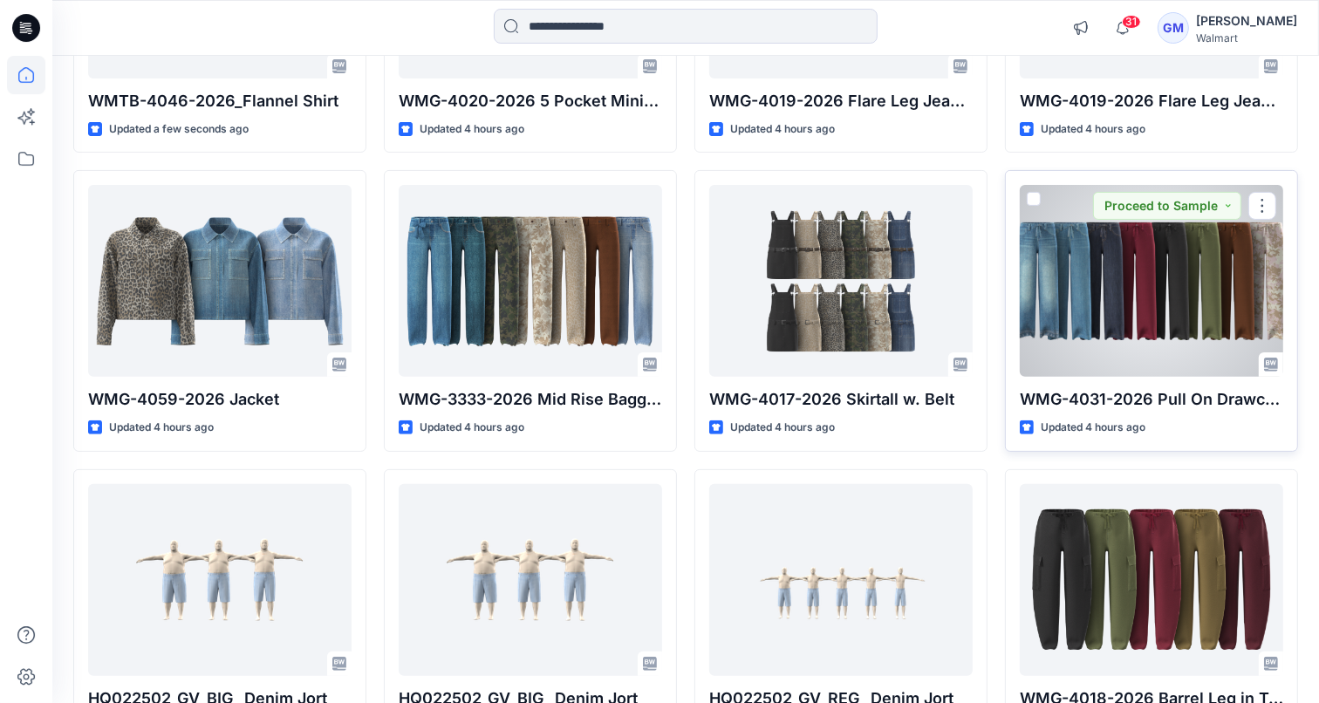
click at [1141, 293] on div at bounding box center [1151, 281] width 263 height 192
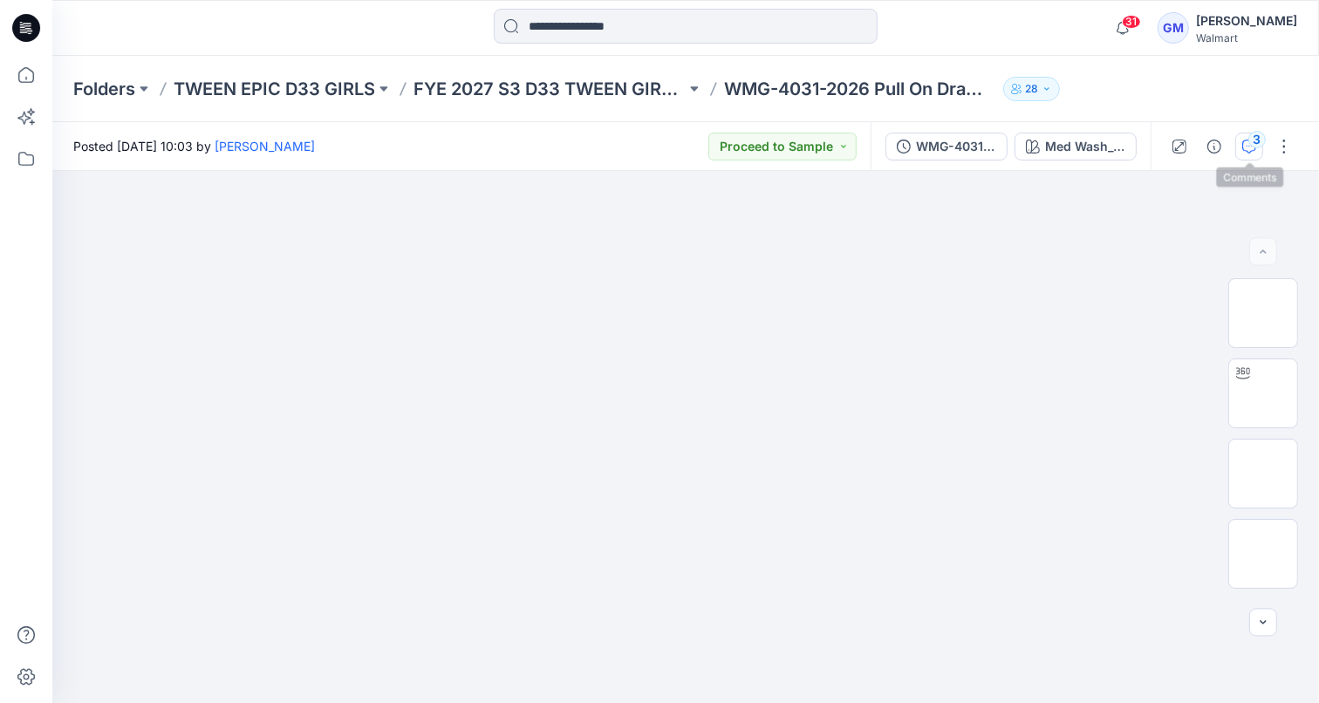
click at [1249, 149] on icon "button" at bounding box center [1249, 147] width 14 height 14
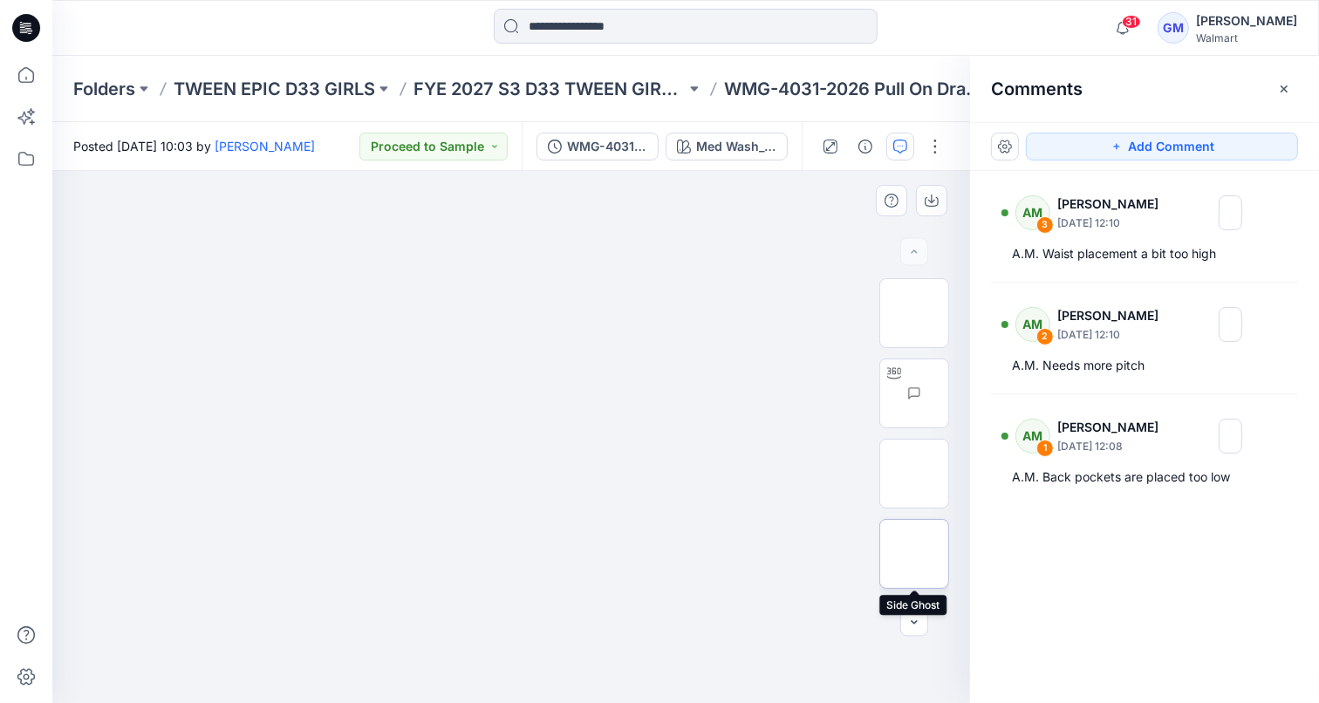
click at [914, 554] on img at bounding box center [914, 554] width 0 height 0
click at [907, 625] on icon "button" at bounding box center [914, 623] width 14 height 14
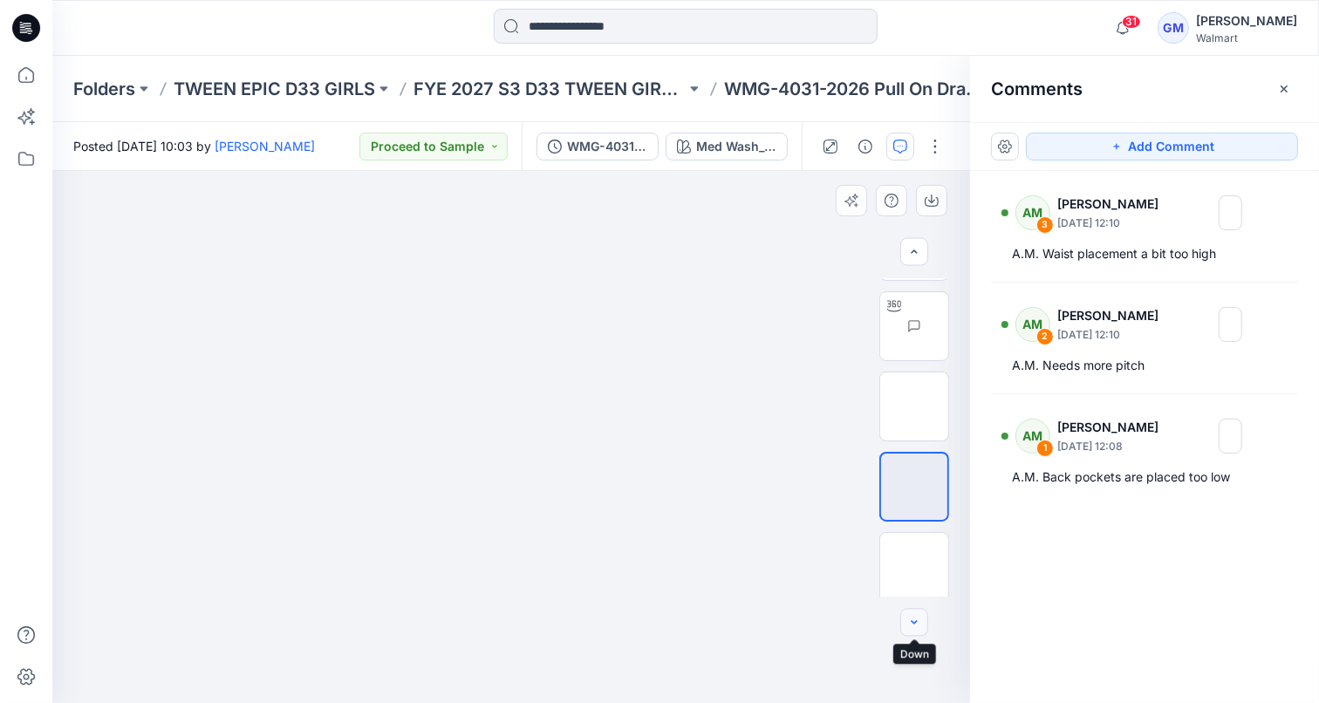
scroll to position [67, 0]
click at [914, 567] on img at bounding box center [914, 567] width 0 height 0
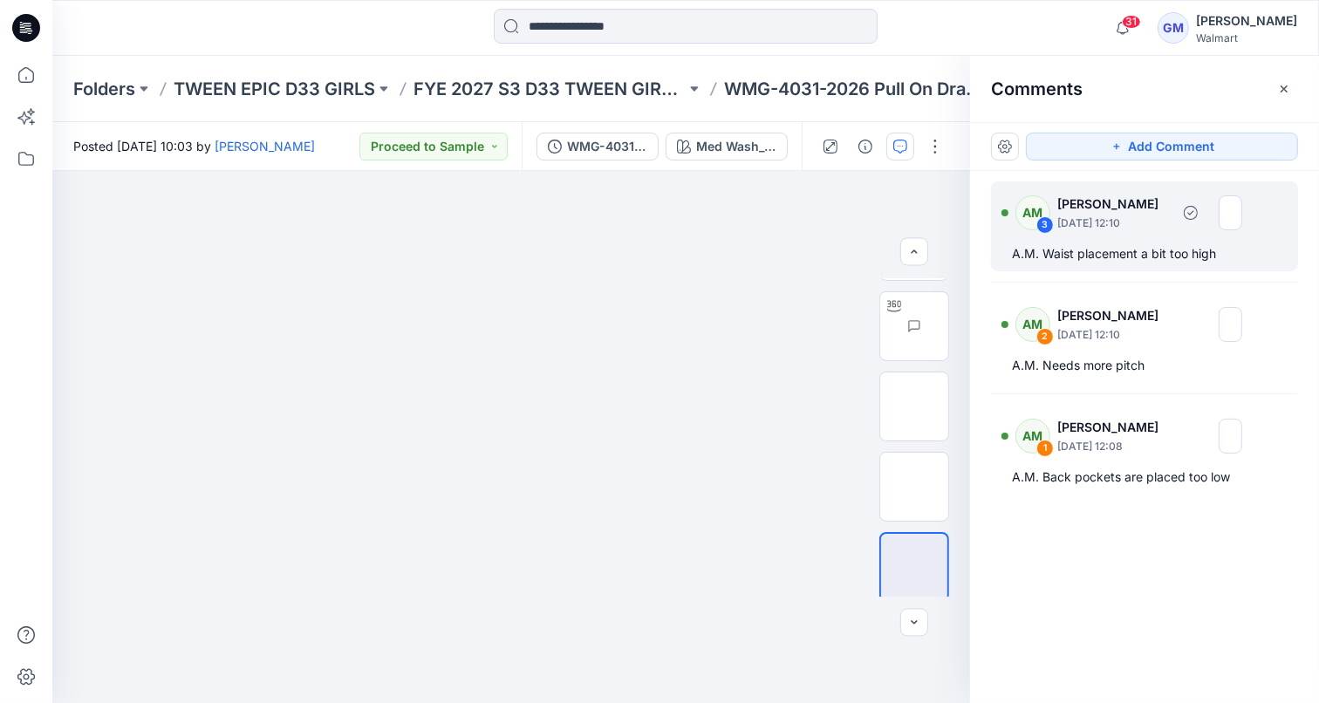
click at [1118, 256] on div "A.M. Waist placement a bit too high" at bounding box center [1144, 253] width 265 height 21
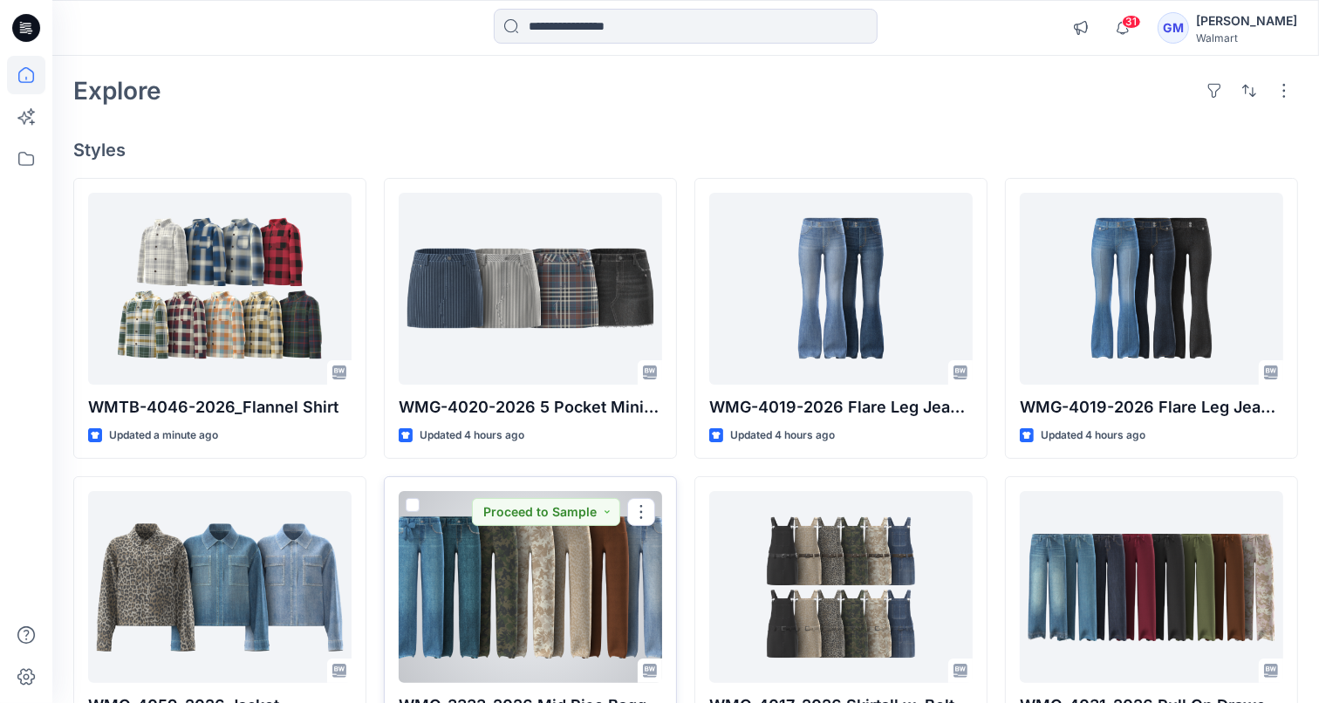
scroll to position [48, 0]
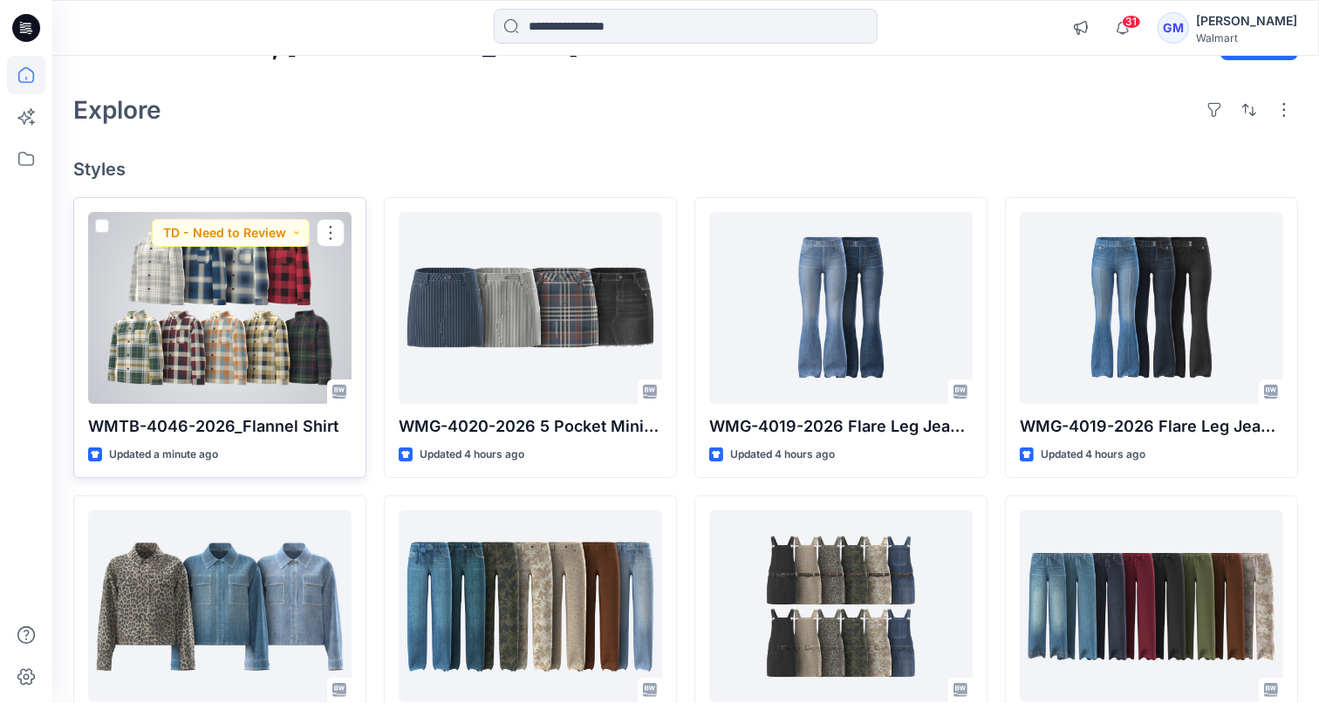
click at [184, 317] on div at bounding box center [219, 308] width 263 height 192
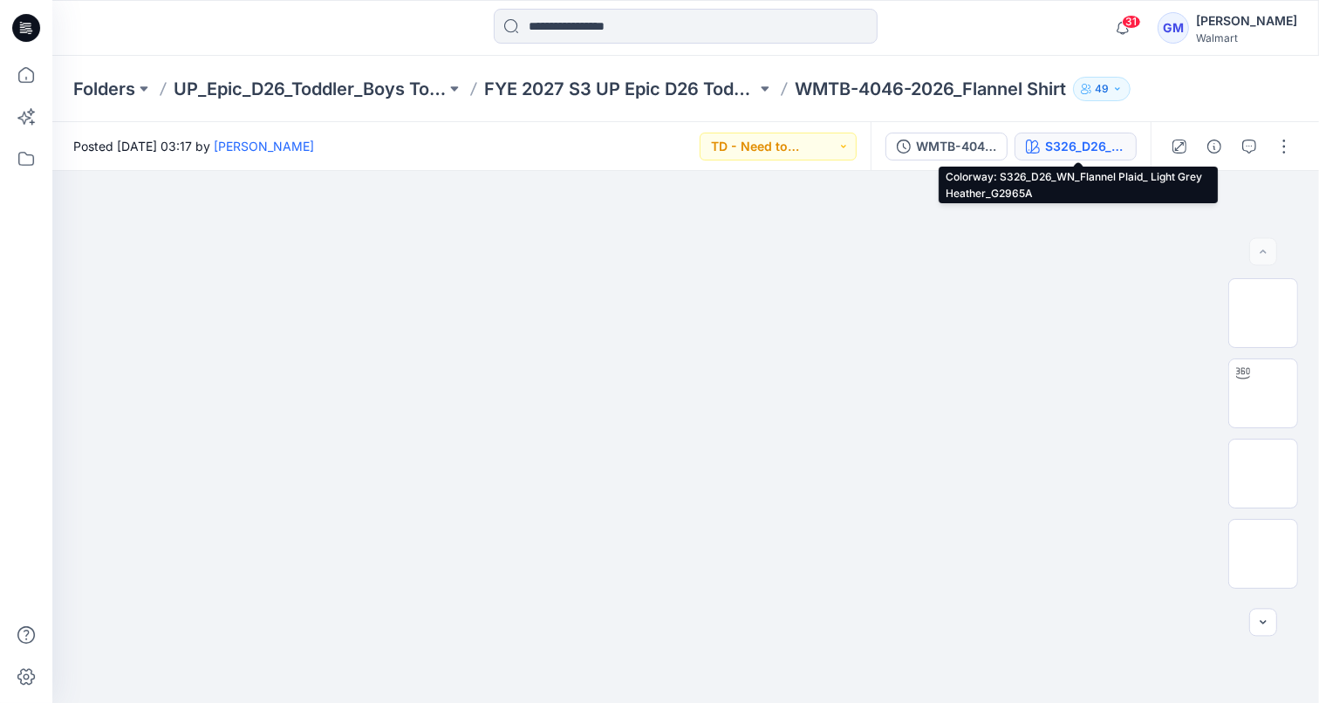
click at [1085, 146] on div "S326_D26_WN_Flannel Plaid_ Light Grey Heather_G2965A" at bounding box center [1085, 146] width 80 height 19
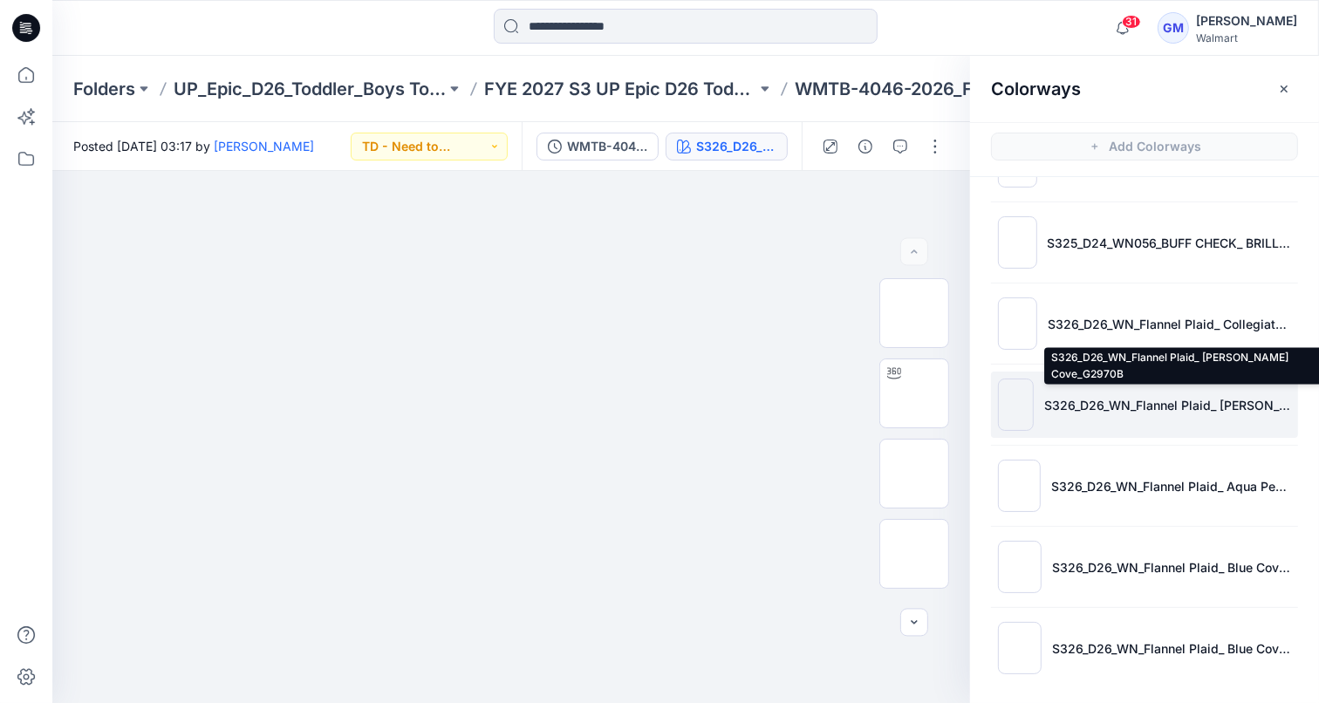
scroll to position [4, 0]
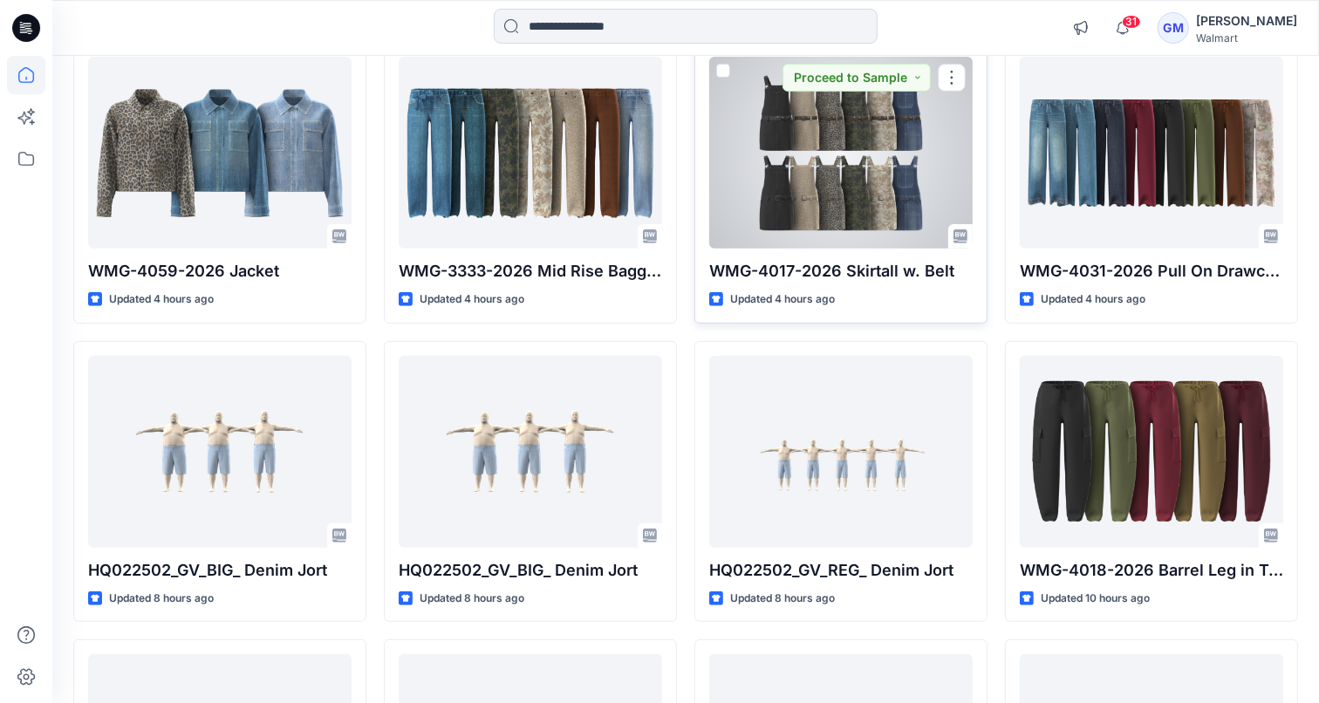
scroll to position [502, 0]
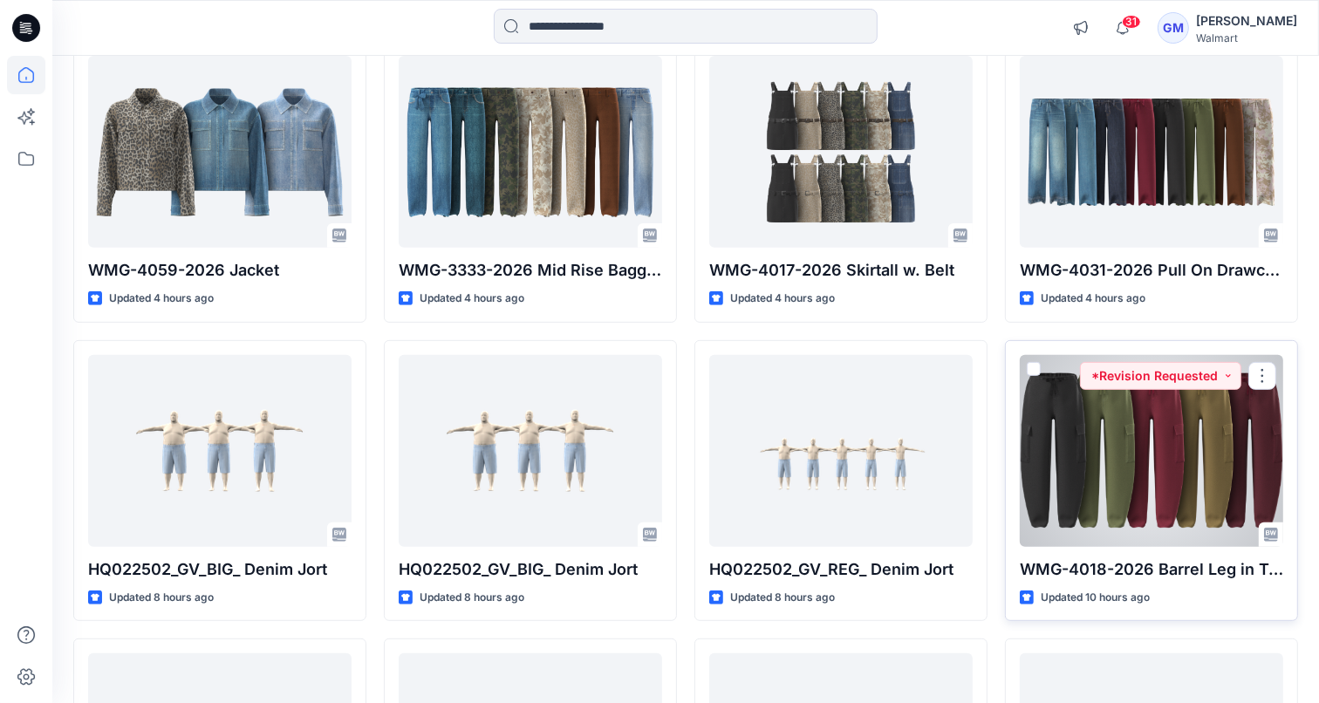
click at [1104, 412] on div at bounding box center [1151, 451] width 263 height 192
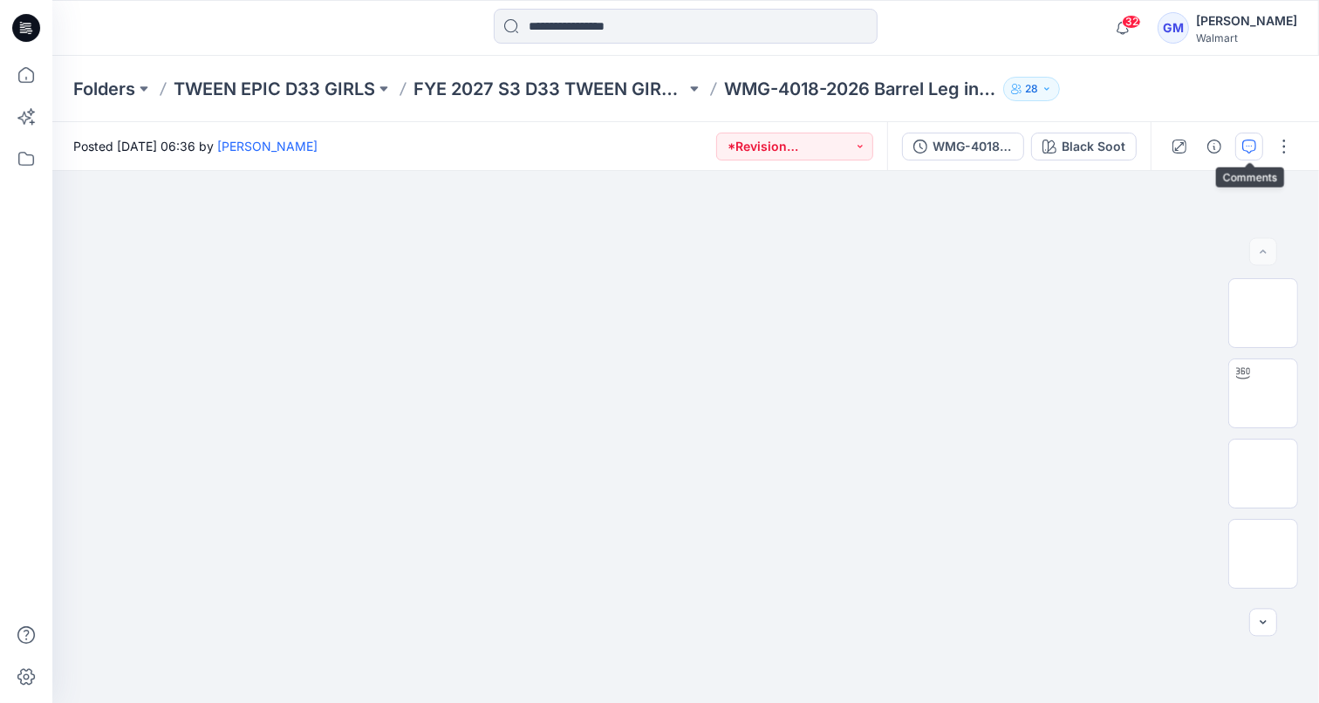
click at [1249, 154] on button "button" at bounding box center [1249, 147] width 28 height 28
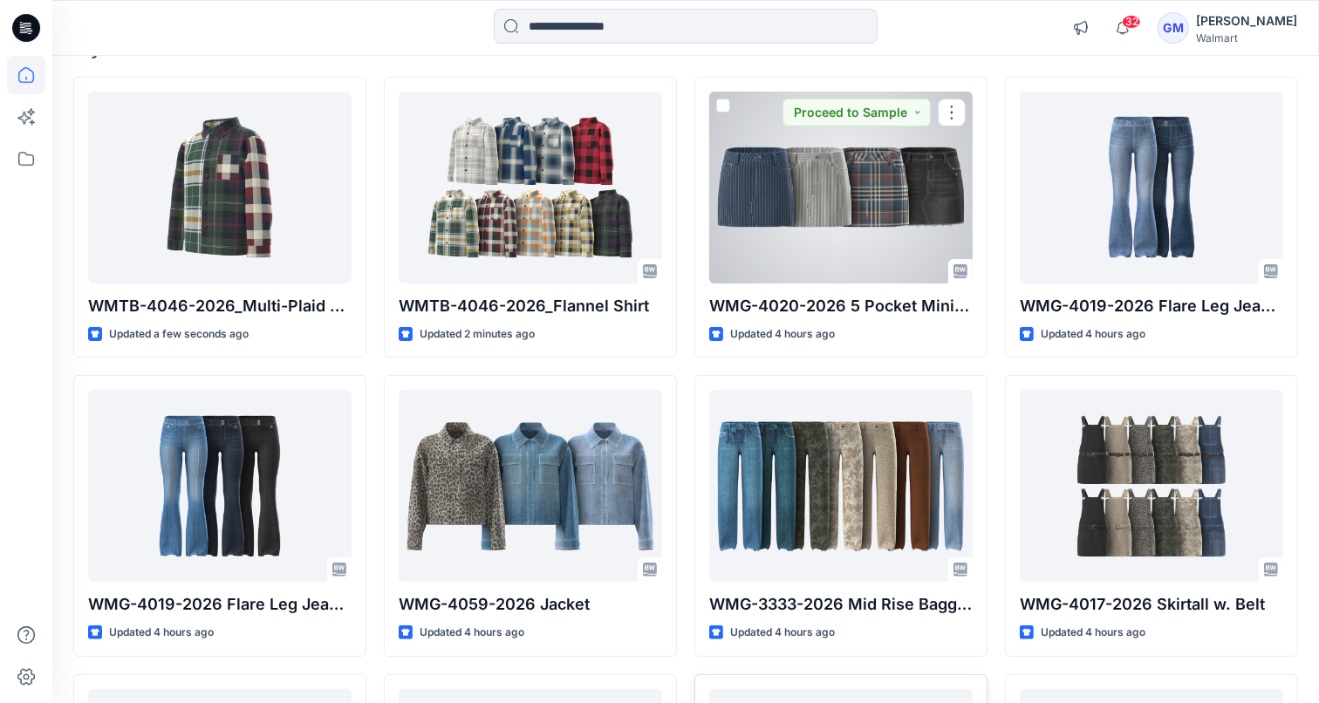
scroll to position [184, 0]
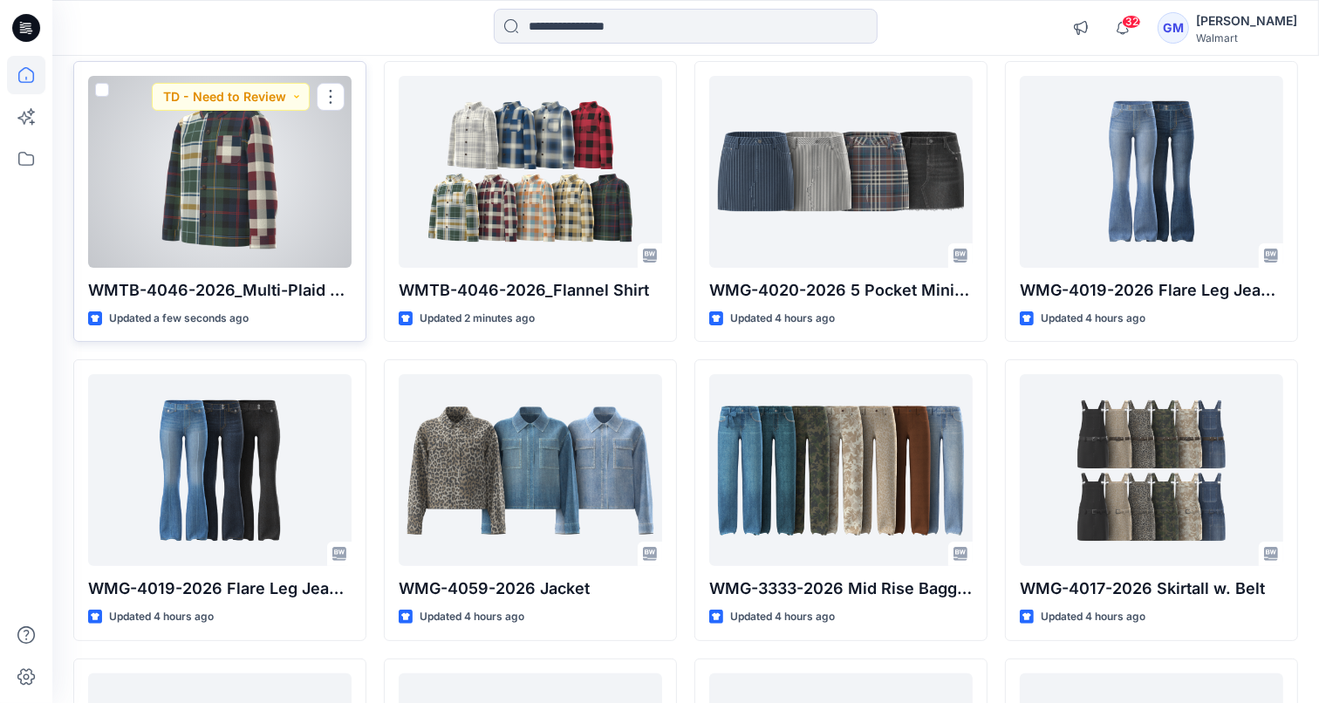
click at [284, 185] on div at bounding box center [219, 172] width 263 height 192
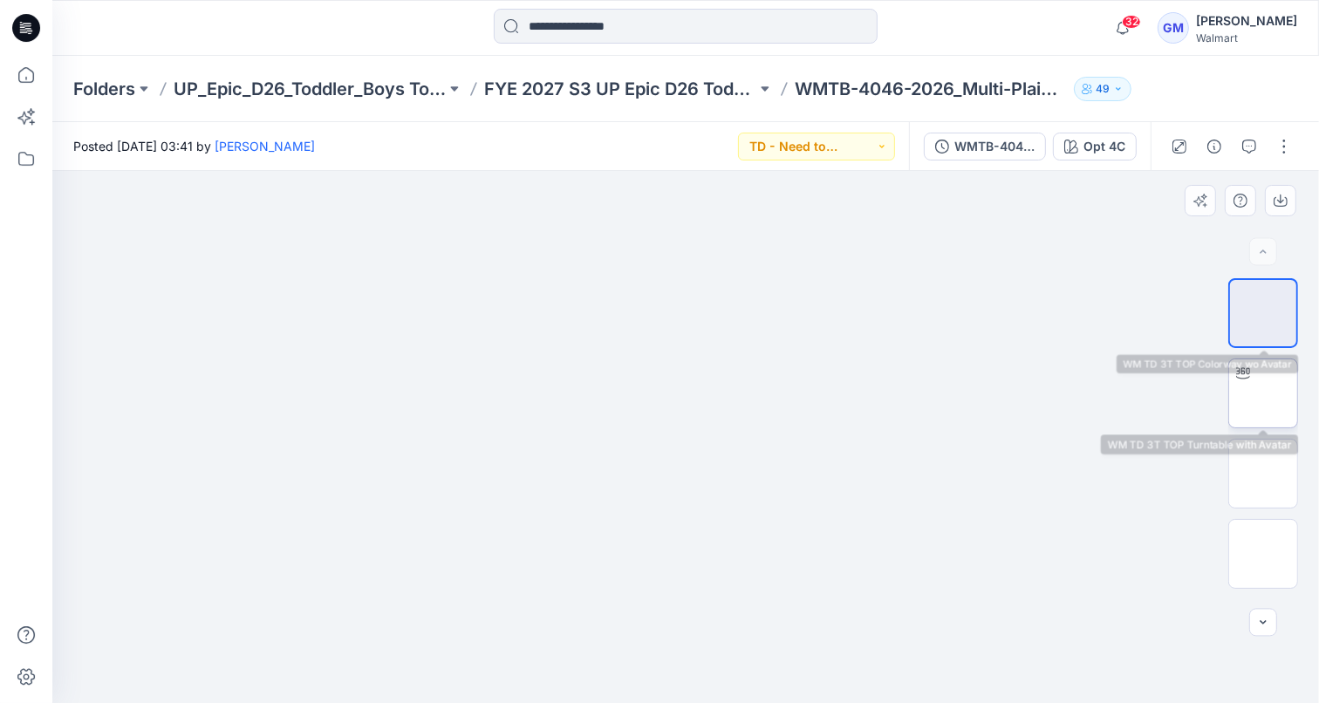
click at [1263, 393] on img at bounding box center [1263, 393] width 0 height 0
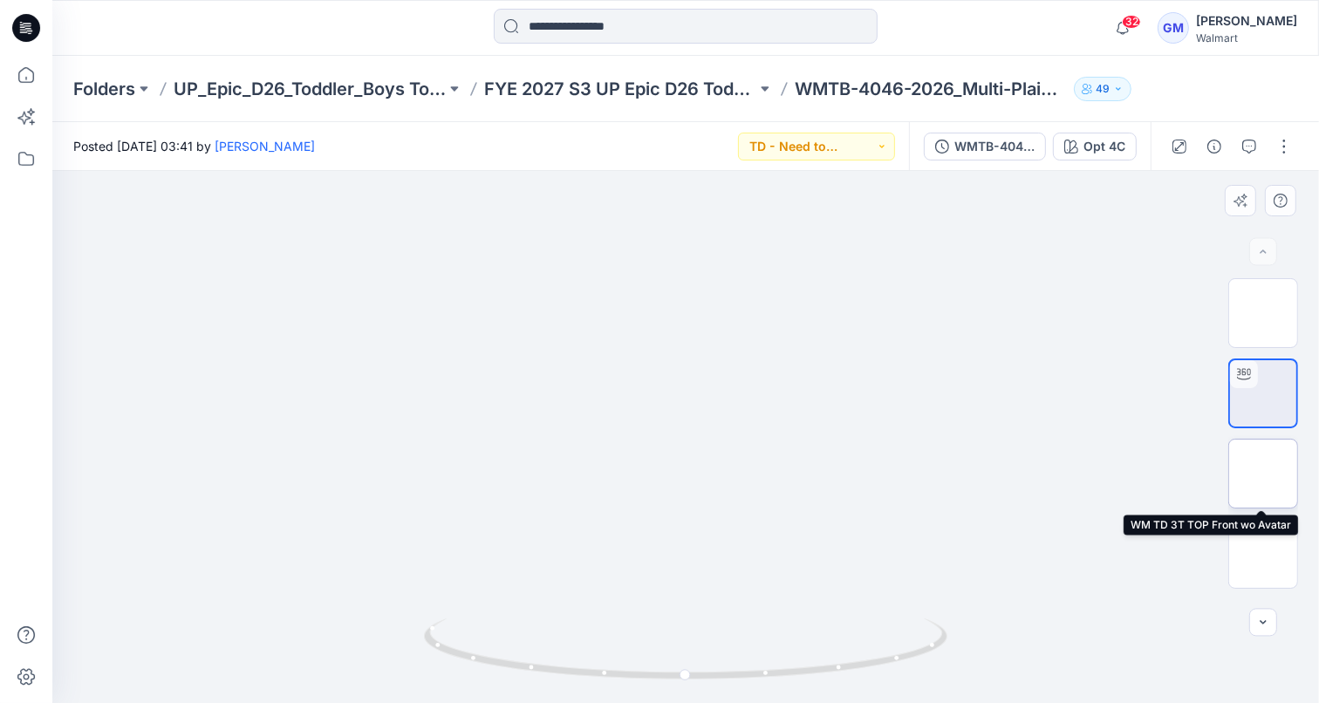
click at [1263, 474] on img at bounding box center [1263, 474] width 0 height 0
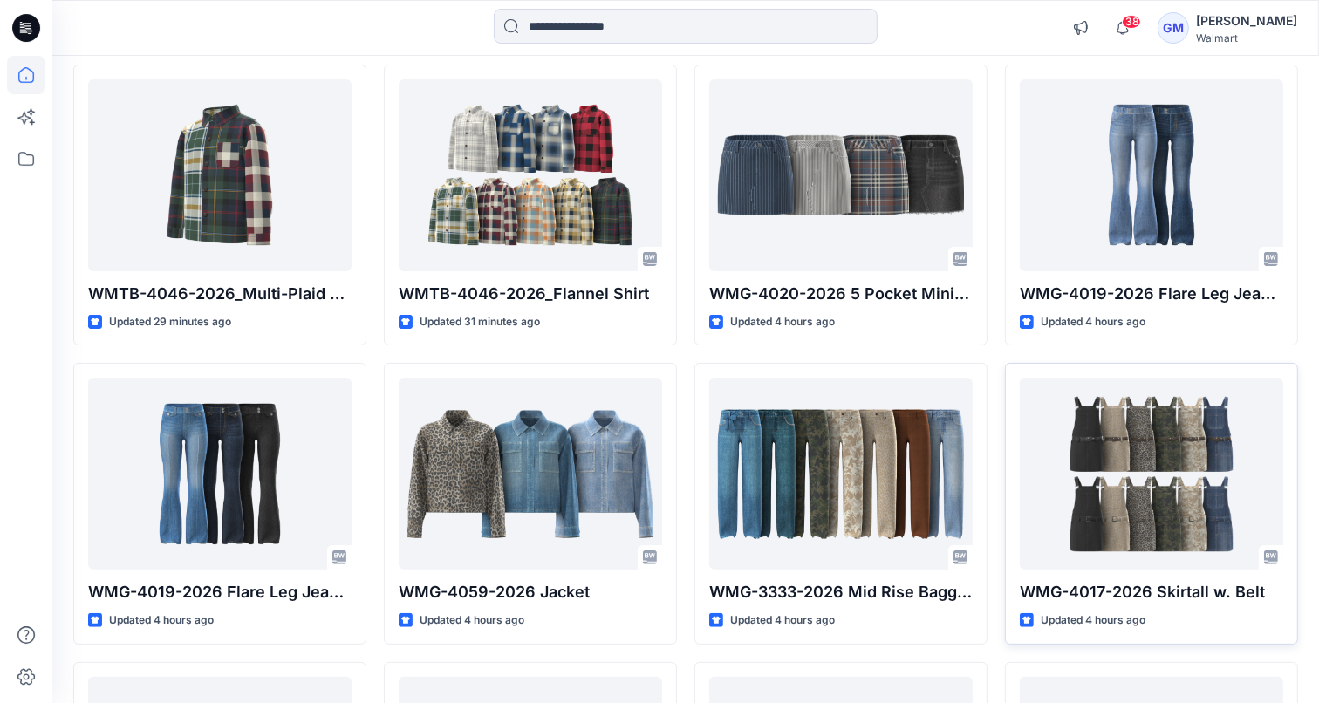
scroll to position [44, 0]
